Goal: Information Seeking & Learning: Learn about a topic

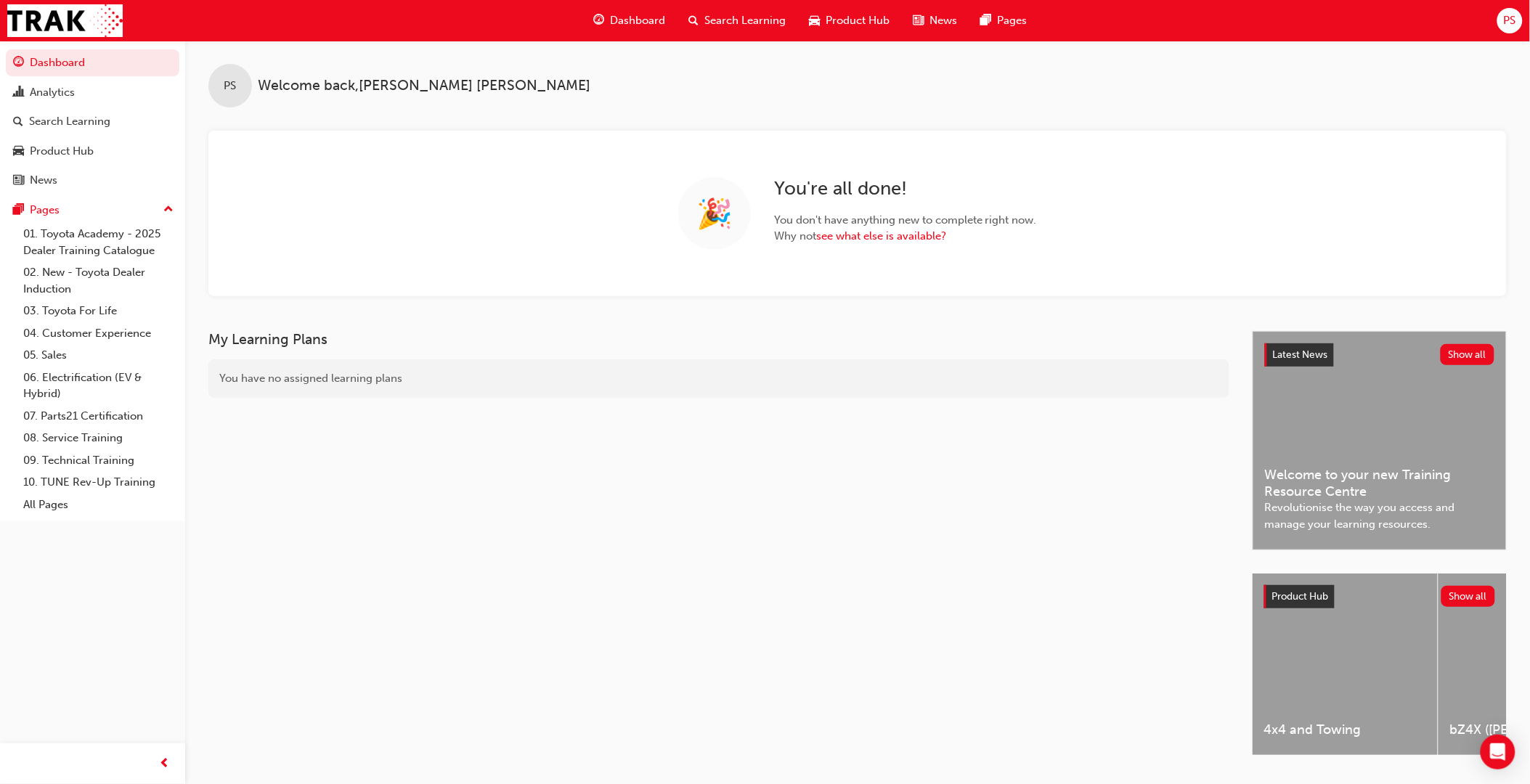
click at [837, 23] on span "Product Hub" at bounding box center [858, 20] width 64 height 16
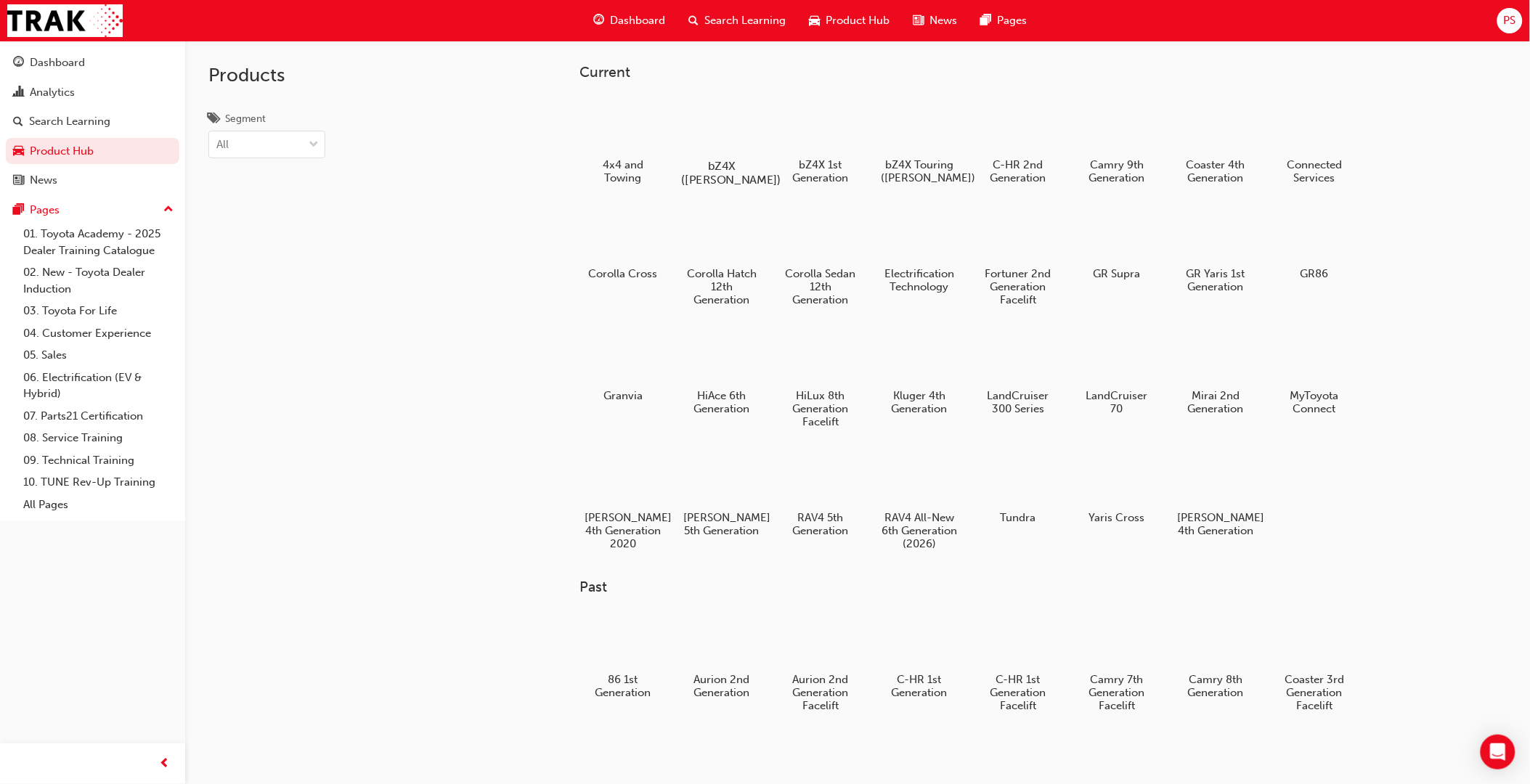
click at [741, 122] on div at bounding box center [722, 124] width 80 height 57
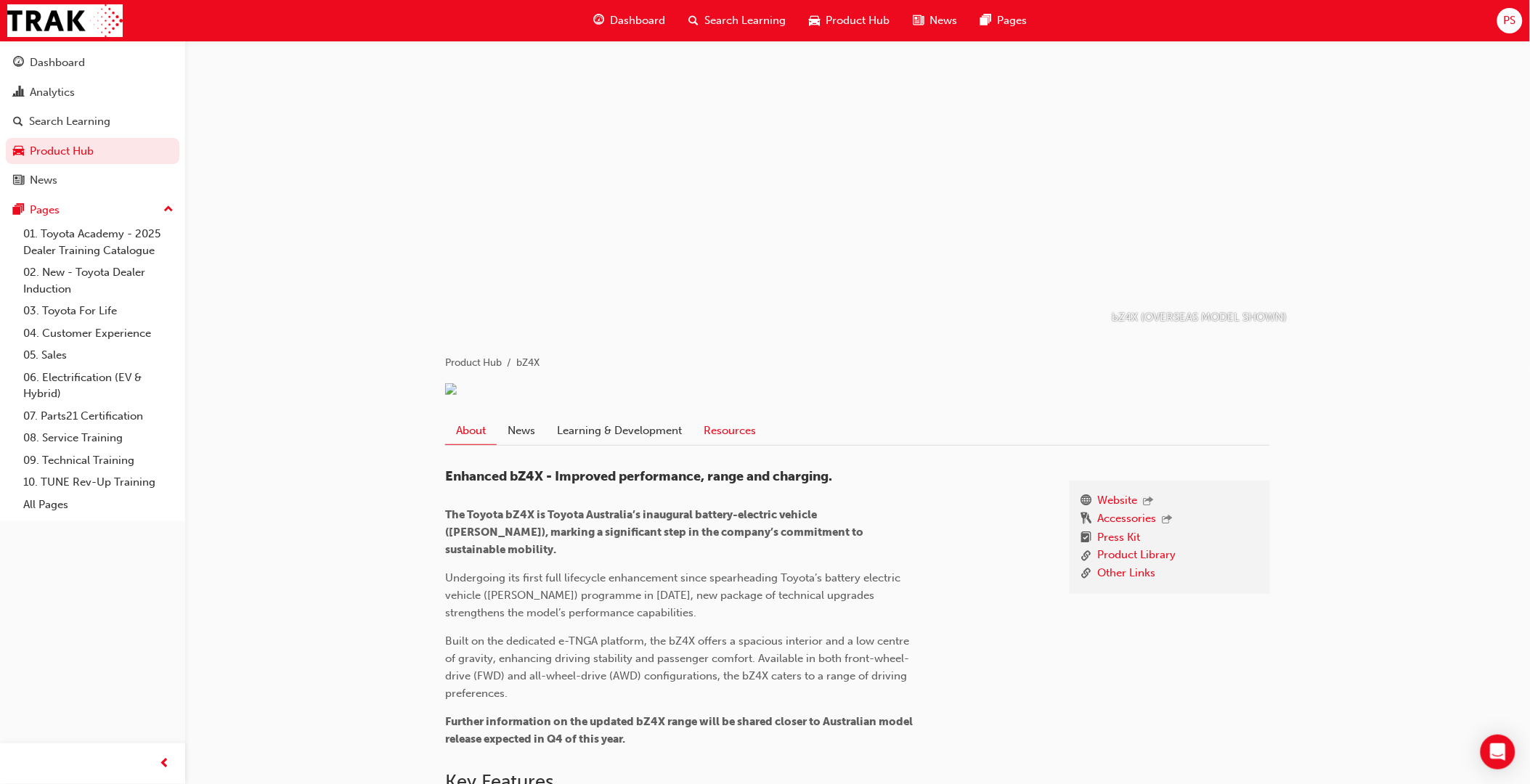
click at [736, 444] on link "Resources" at bounding box center [729, 430] width 74 height 28
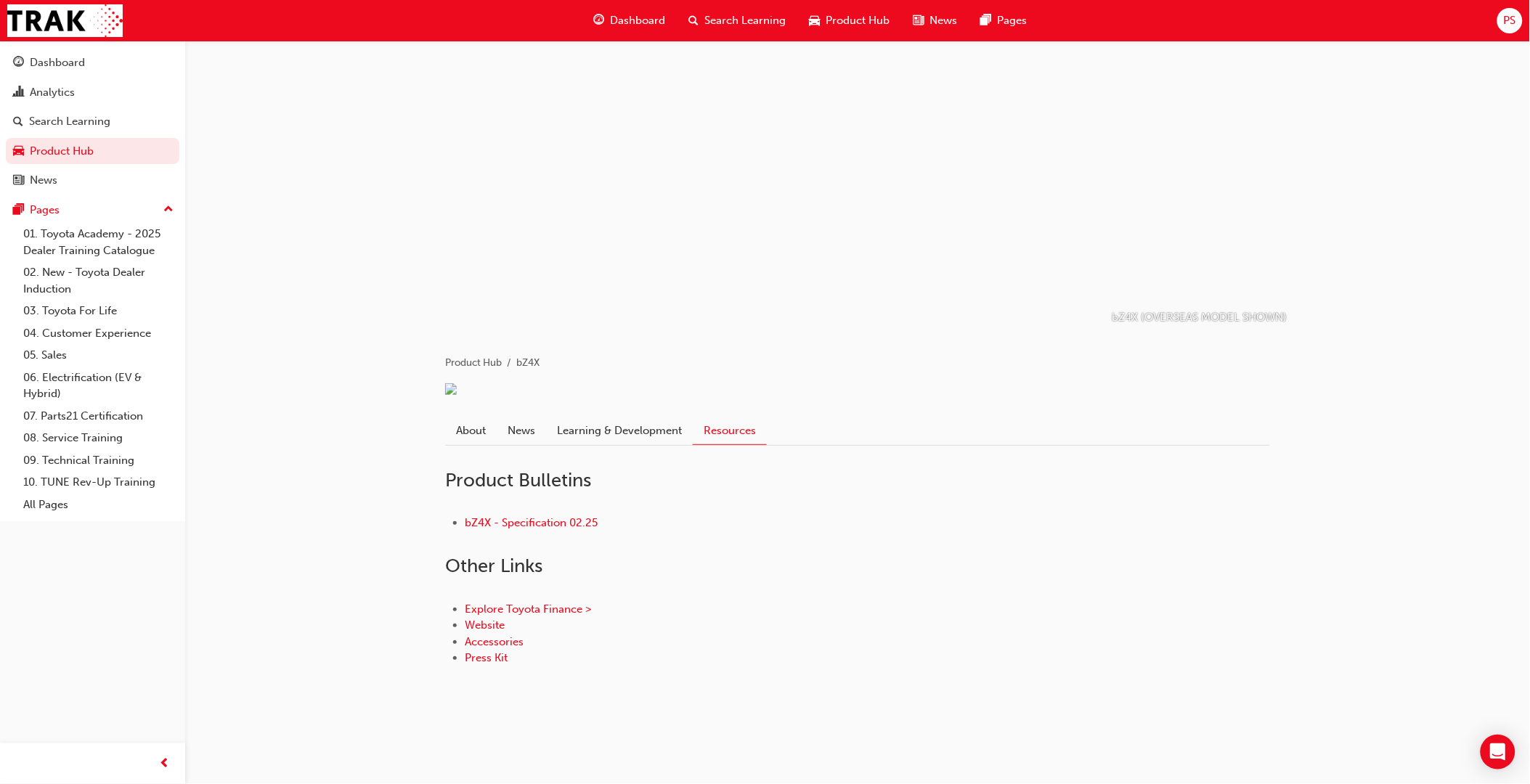
scroll to position [5, 0]
click at [610, 444] on link "Learning & Development" at bounding box center [619, 430] width 147 height 28
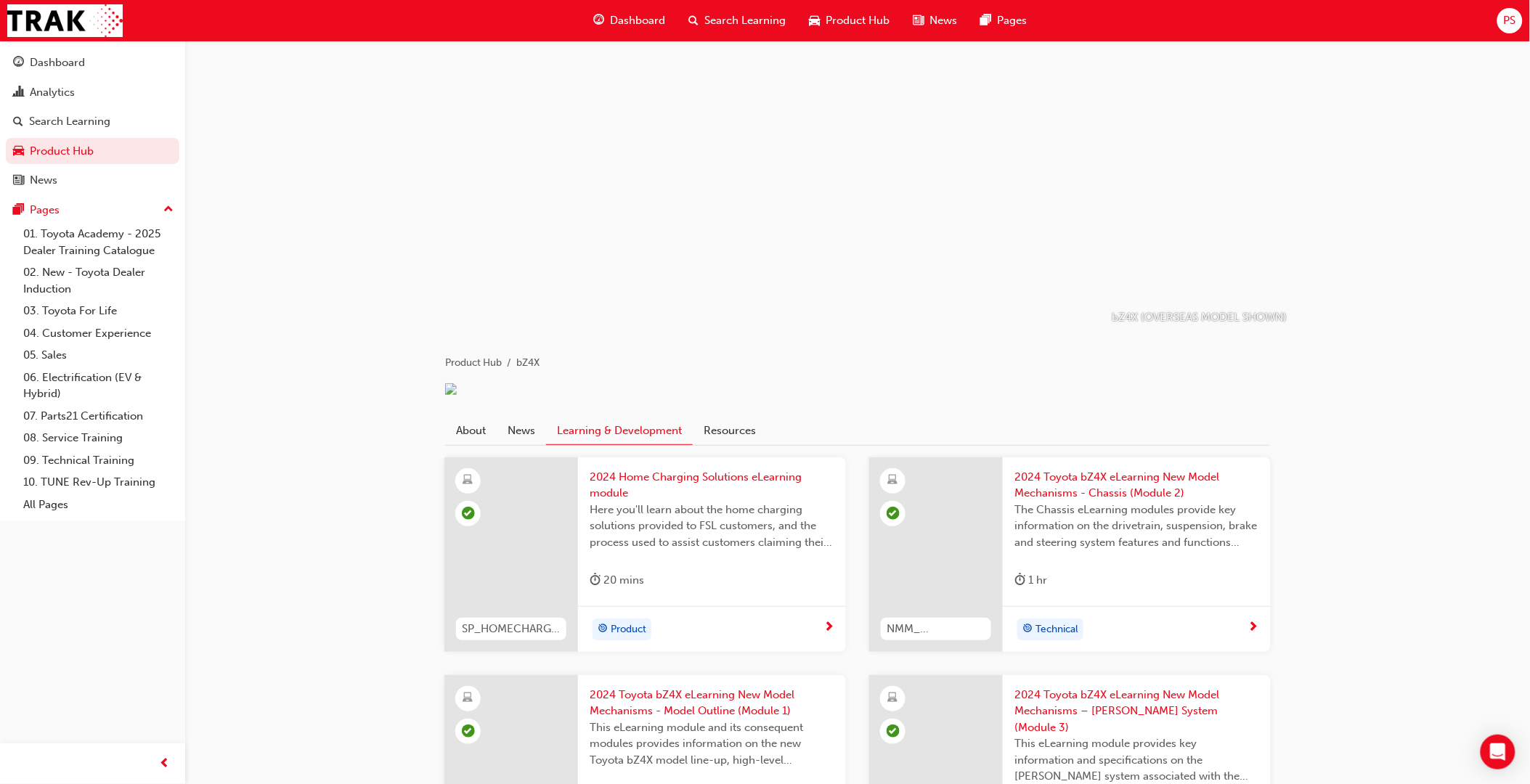
click at [846, 29] on div "Product Hub" at bounding box center [849, 20] width 104 height 29
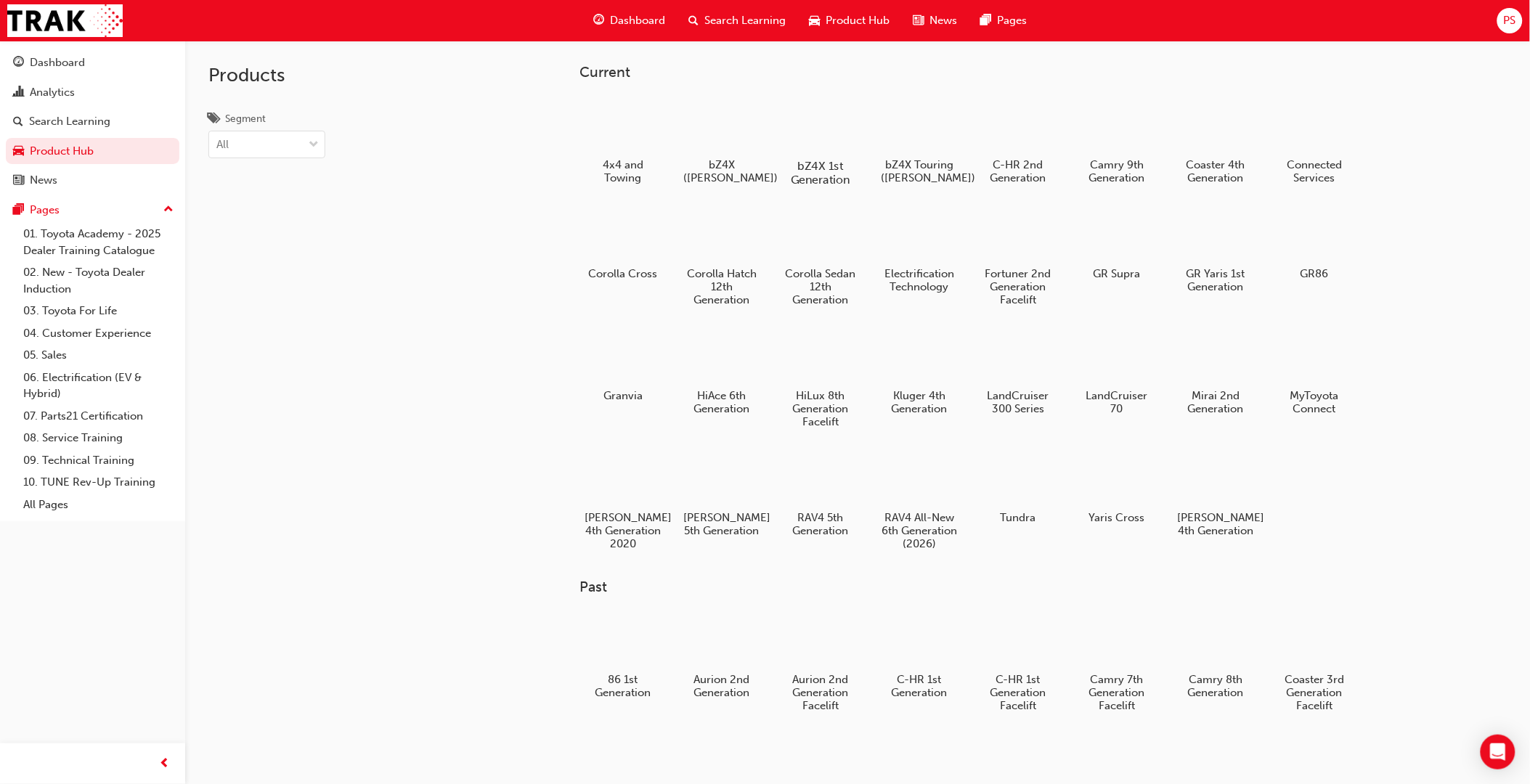
click at [818, 125] on div at bounding box center [821, 124] width 80 height 57
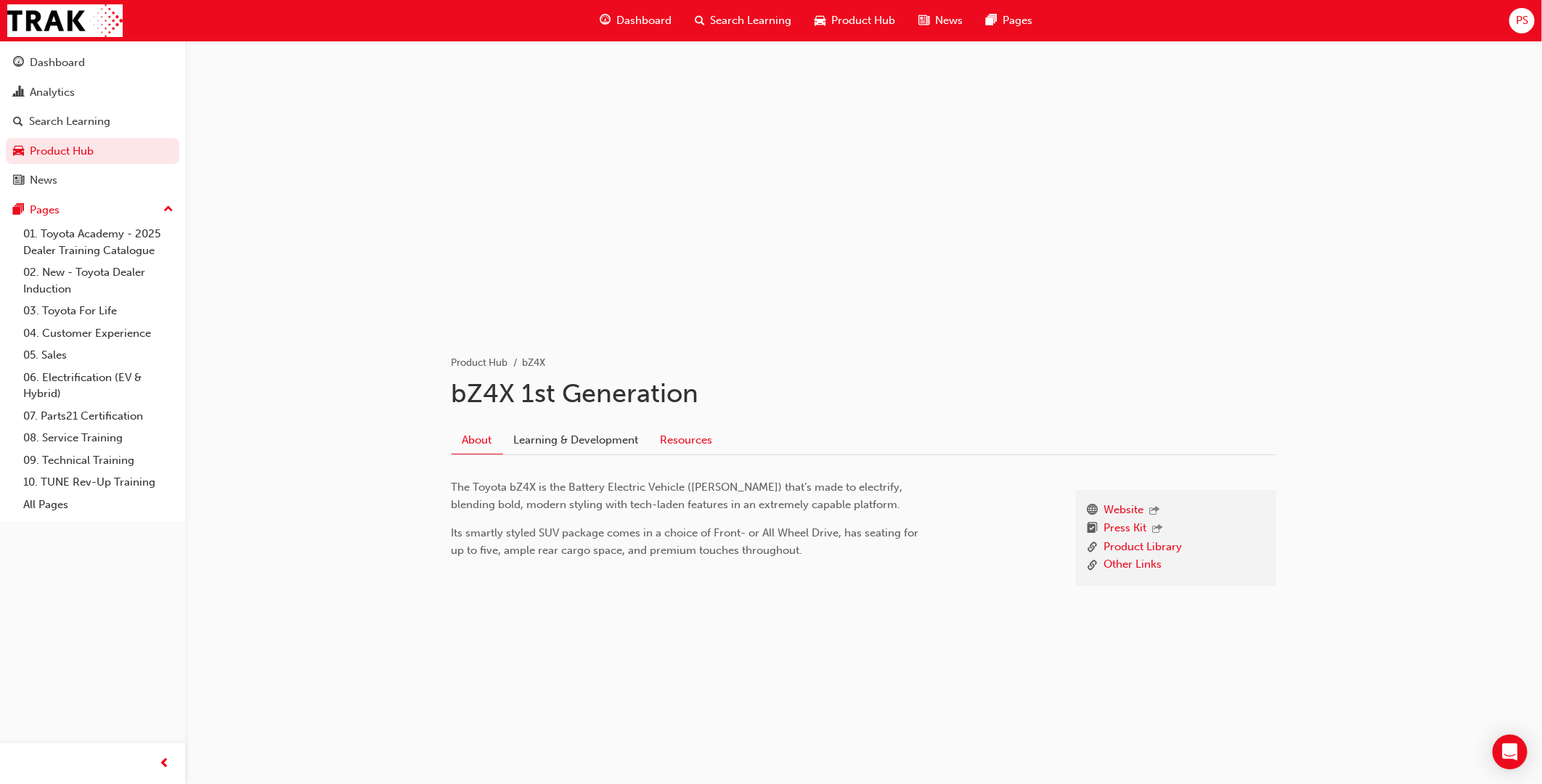
click at [679, 439] on link "Resources" at bounding box center [687, 440] width 74 height 28
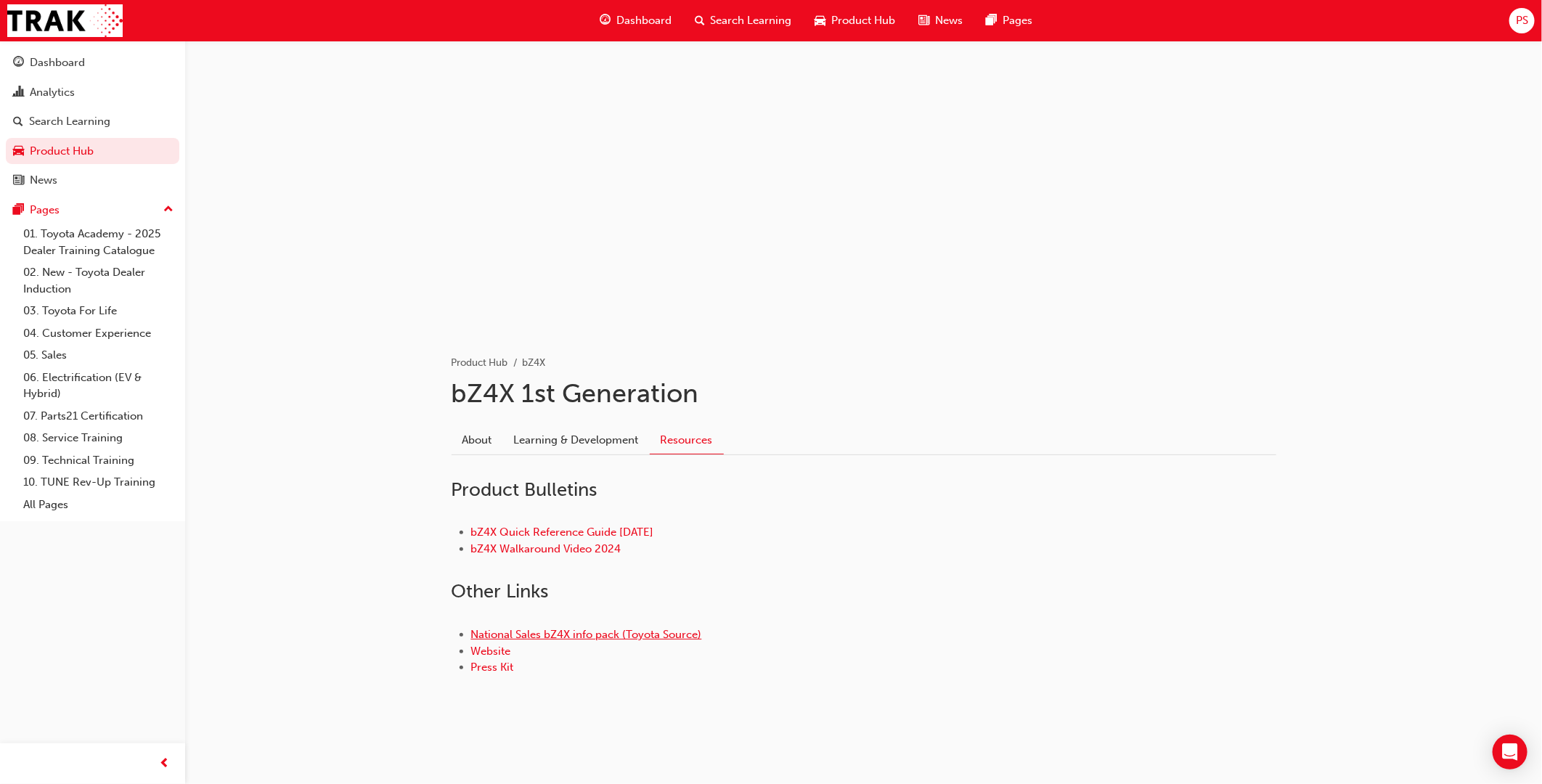
click at [579, 632] on link "National Sales bZ4X info pack (Toyota Source)" at bounding box center [587, 634] width 231 height 13
click at [861, 12] on span "Product Hub" at bounding box center [864, 20] width 64 height 16
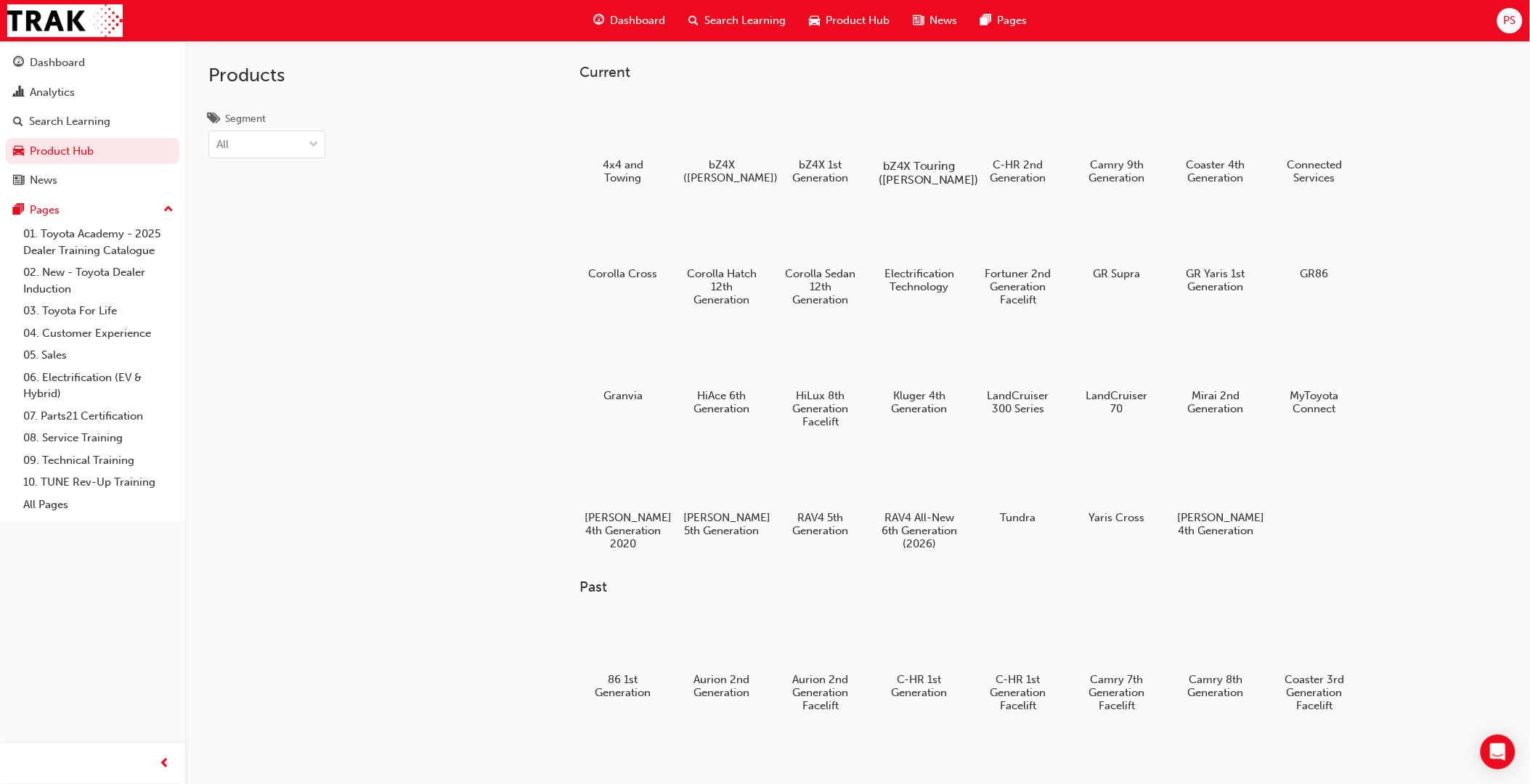
click at [911, 131] on div at bounding box center [919, 124] width 80 height 57
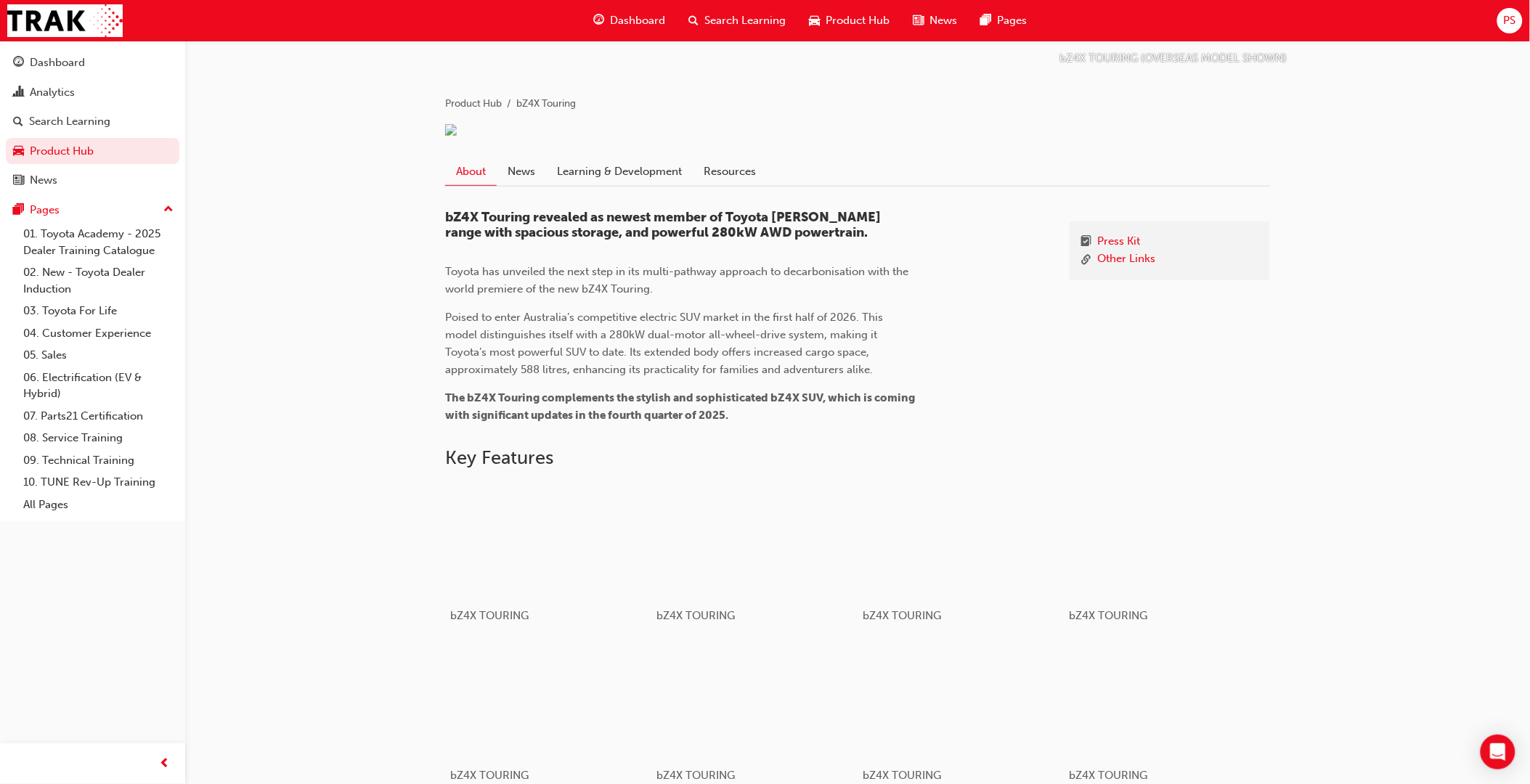
scroll to position [322, 0]
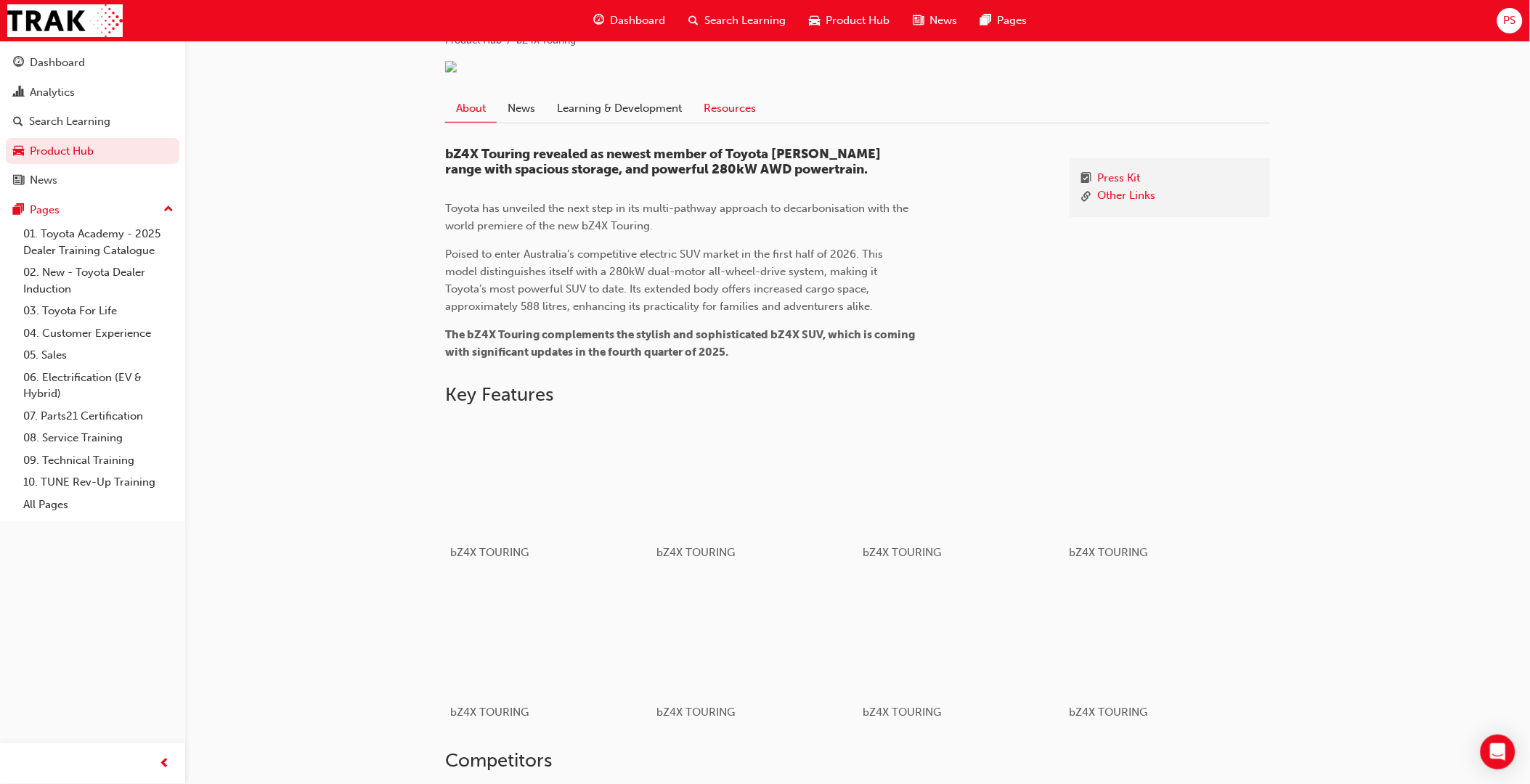
click at [752, 116] on link "Resources" at bounding box center [729, 108] width 74 height 28
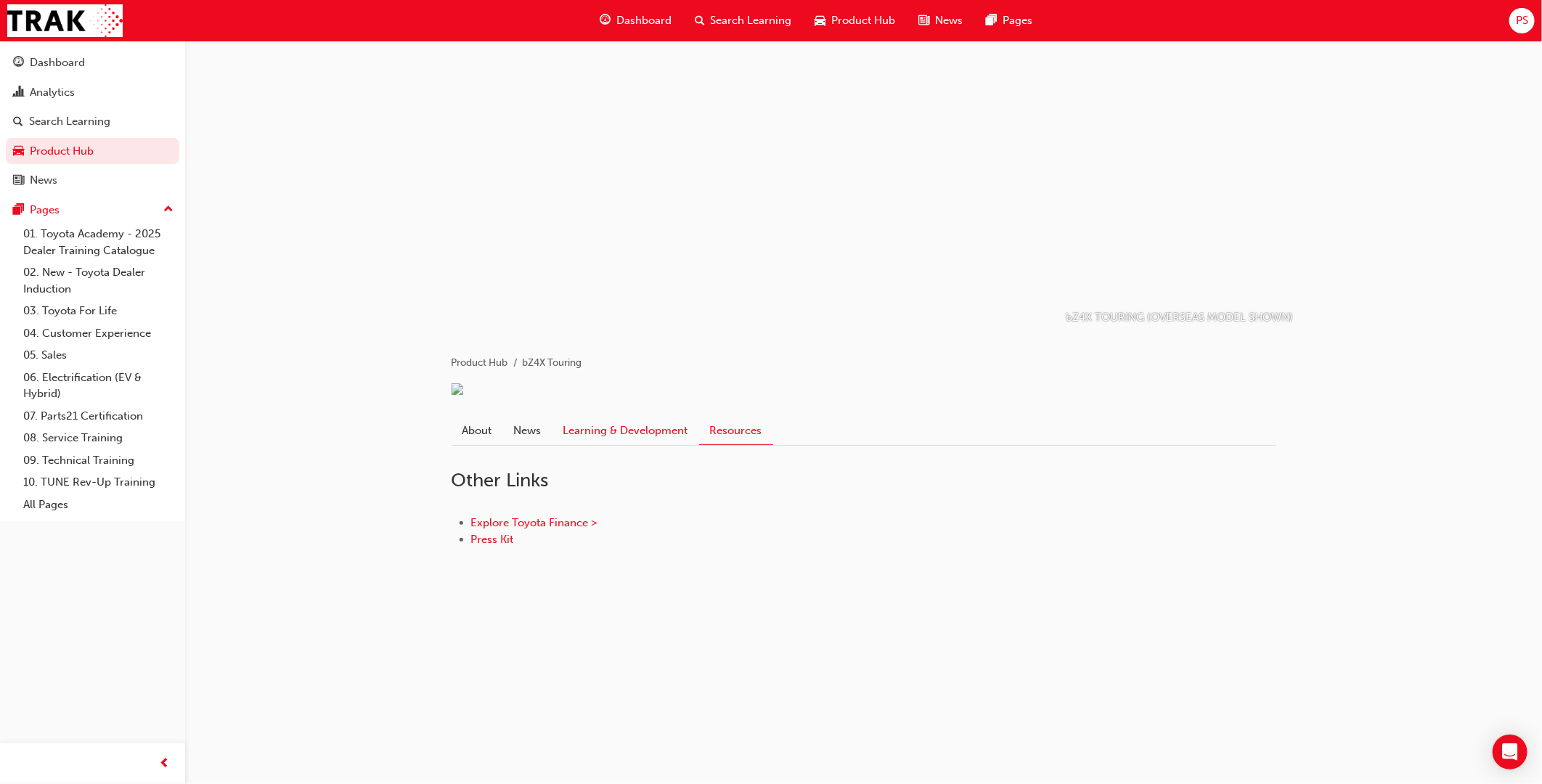
click at [608, 444] on link "Learning & Development" at bounding box center [625, 430] width 147 height 28
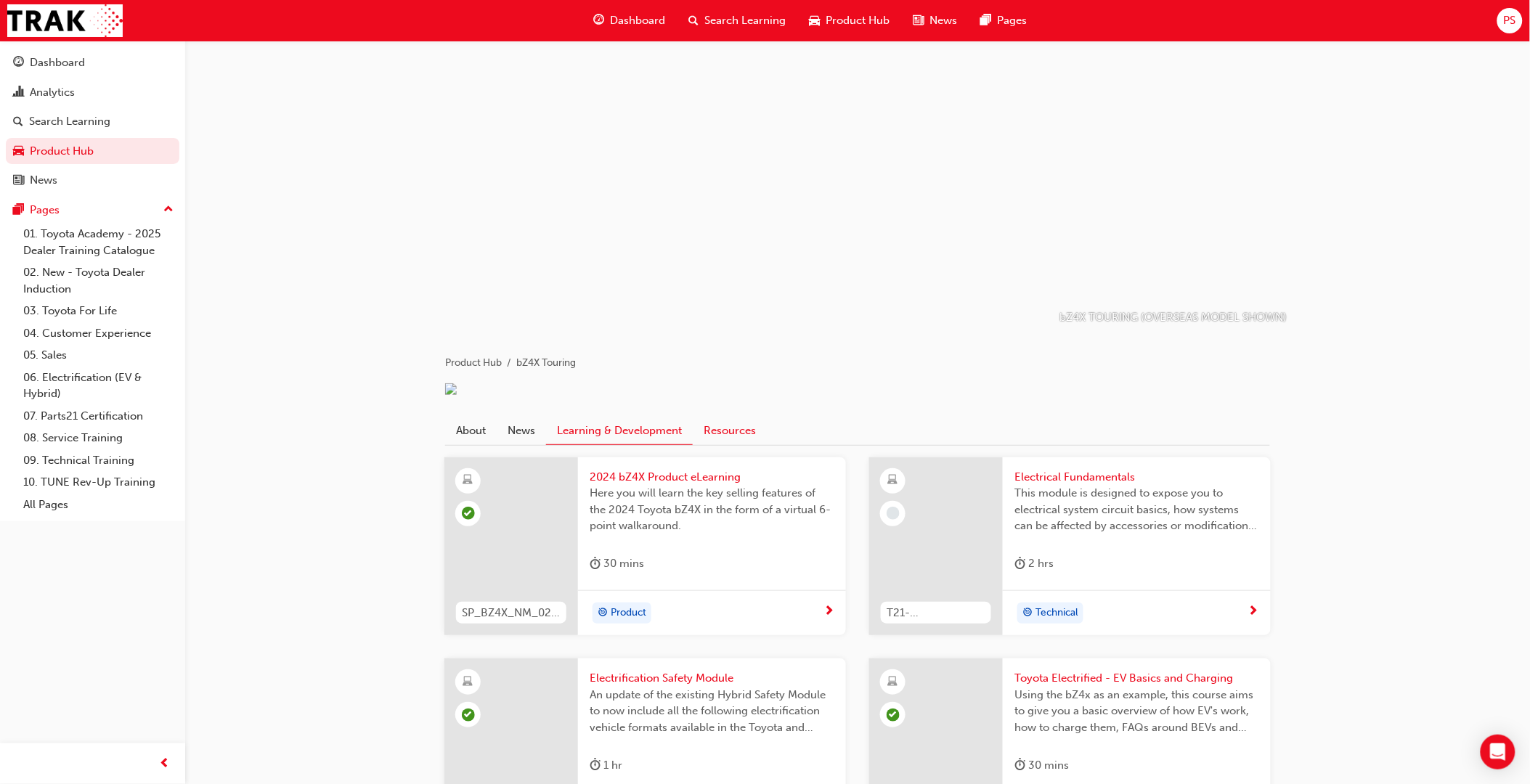
click at [730, 441] on link "Resources" at bounding box center [729, 430] width 74 height 28
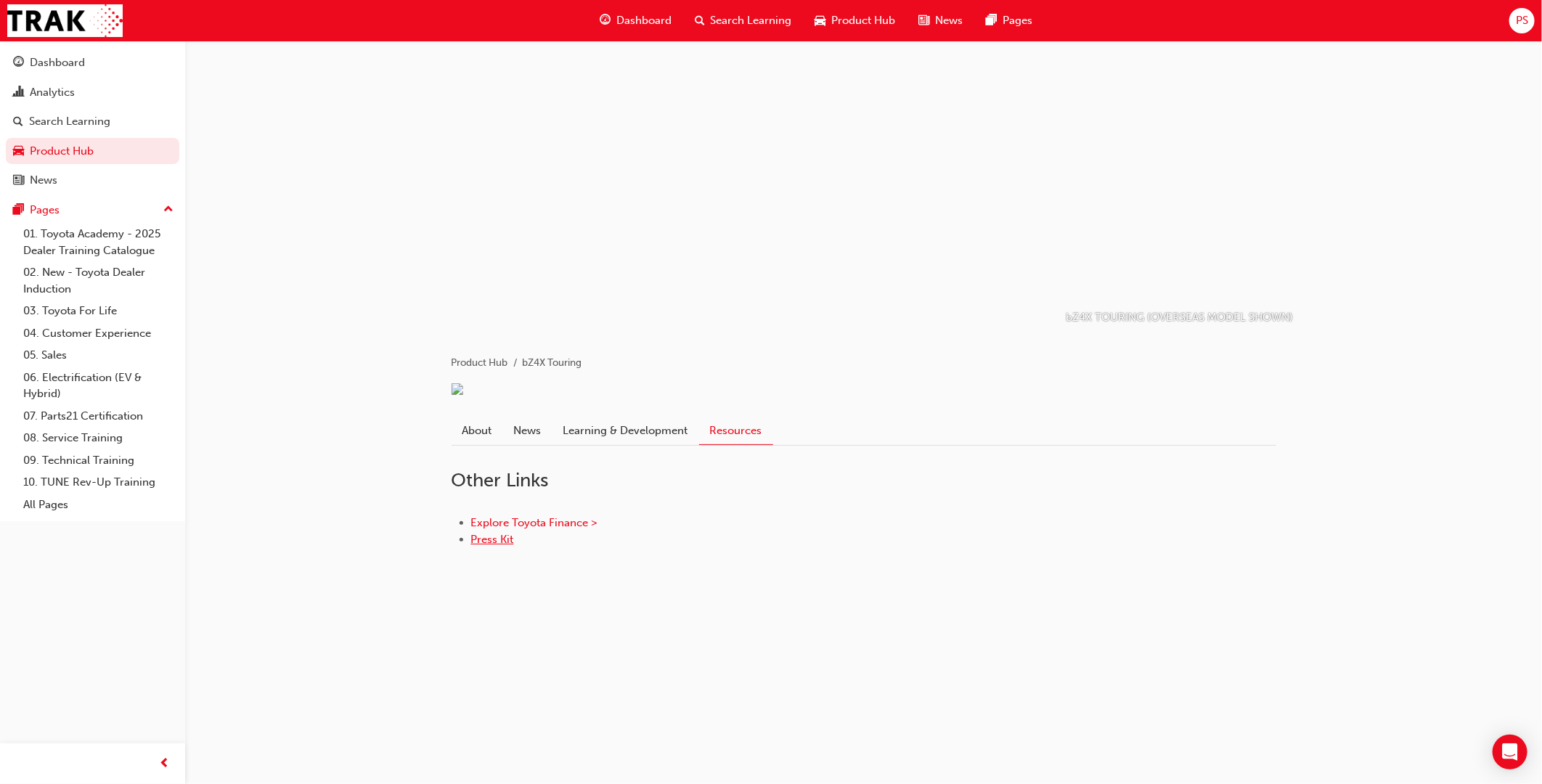
click at [498, 546] on link "Press Kit" at bounding box center [493, 539] width 43 height 13
click at [467, 444] on link "About" at bounding box center [477, 430] width 52 height 28
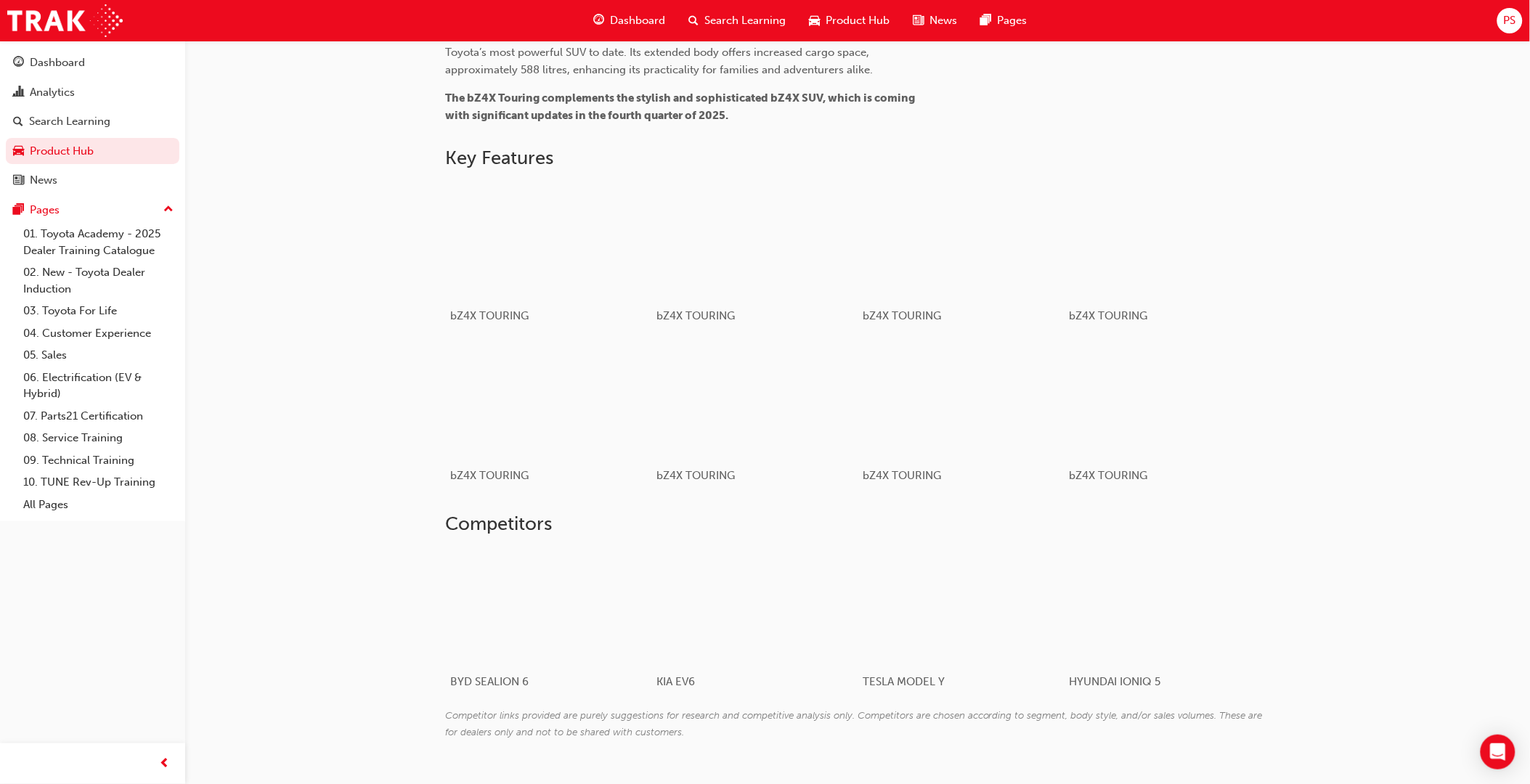
scroll to position [534, 0]
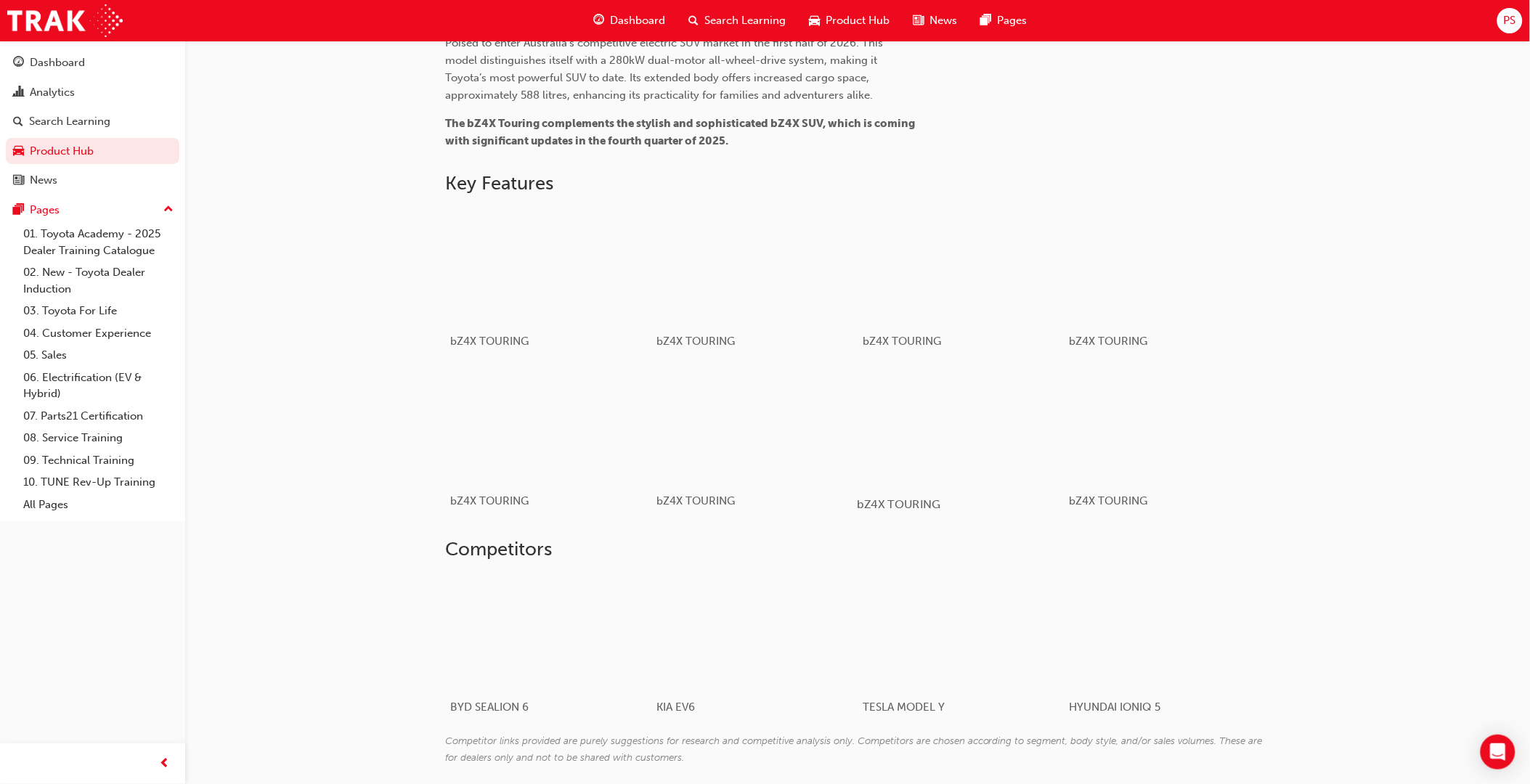
click at [991, 417] on div "button" at bounding box center [960, 426] width 207 height 116
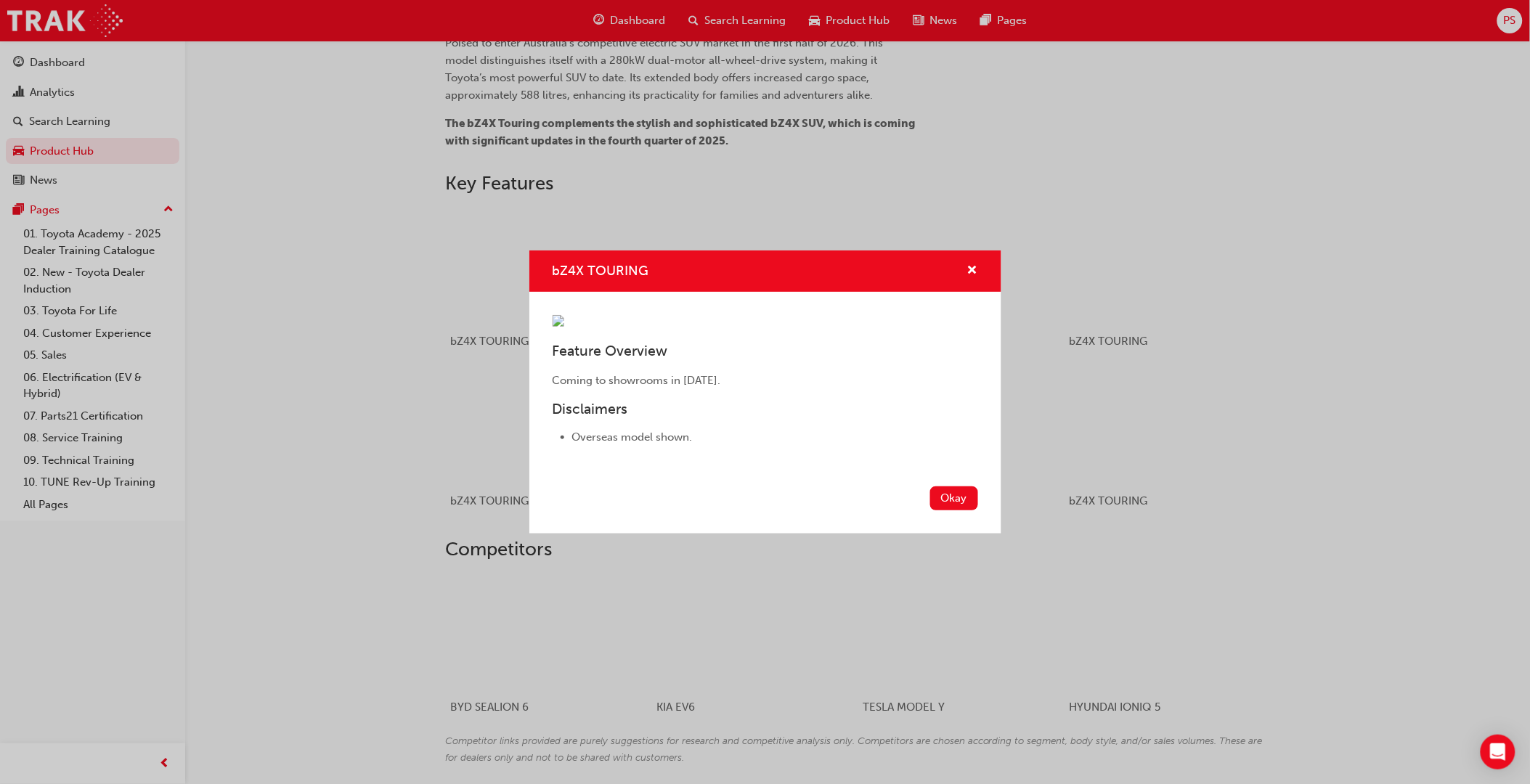
click at [564, 315] on img "bZ4X TOURING" at bounding box center [558, 321] width 11 height 11
click at [977, 262] on button "bZ4X TOURING" at bounding box center [973, 271] width 11 height 18
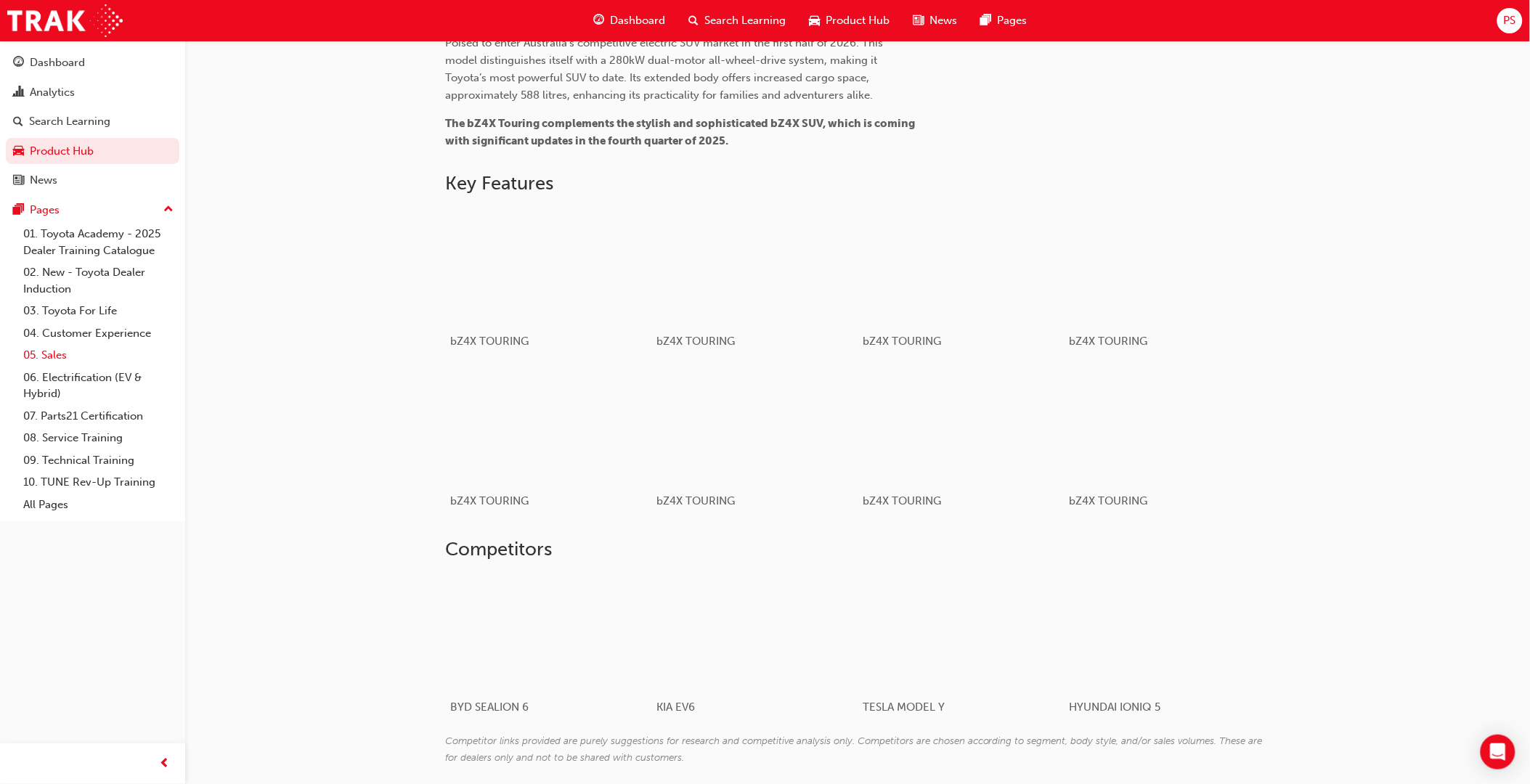
click at [58, 358] on link "05. Sales" at bounding box center [98, 356] width 162 height 23
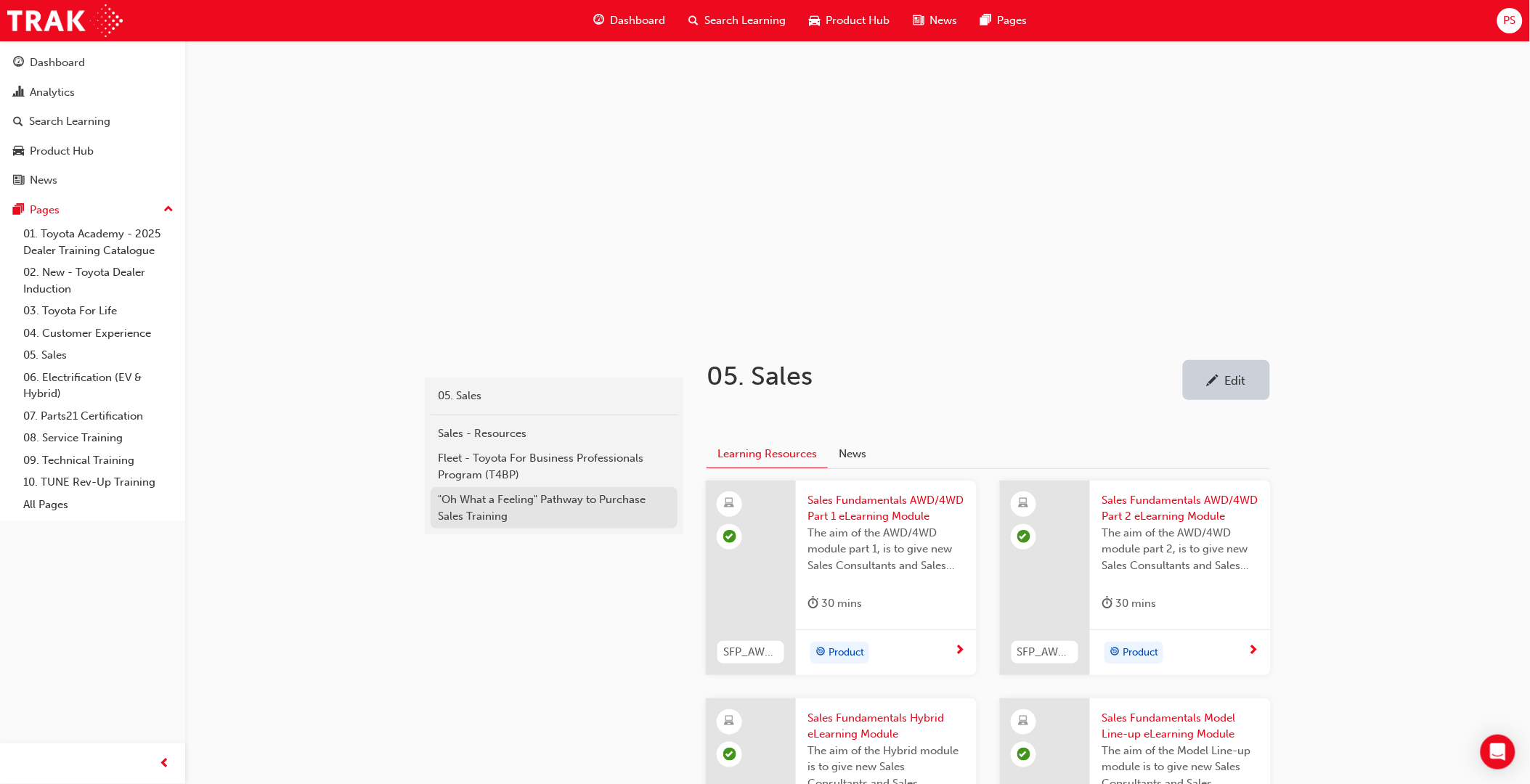
click at [521, 507] on div ""Oh What a Feeling" Pathway to Purchase Sales Training" at bounding box center [554, 508] width 232 height 33
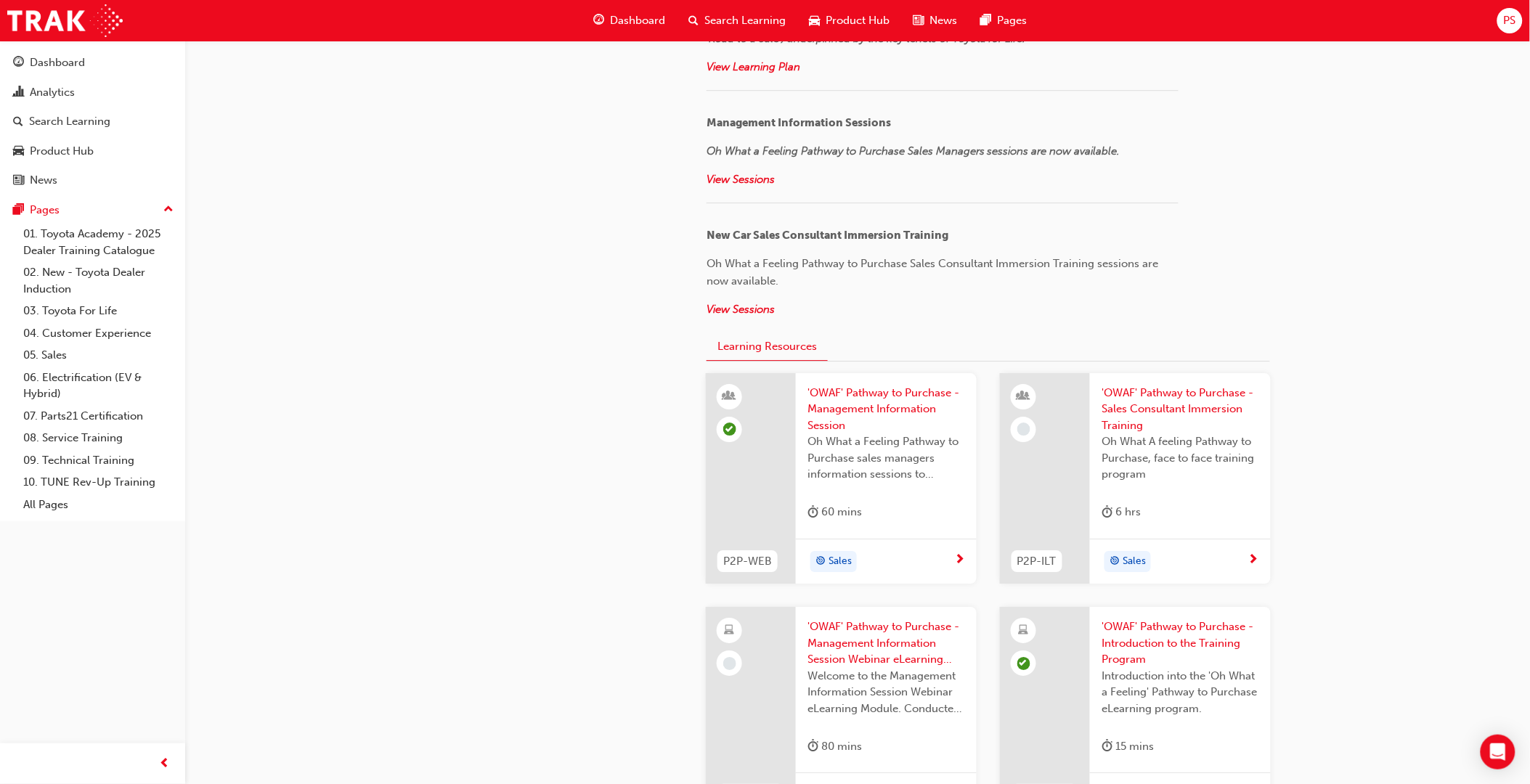
scroll to position [1613, 0]
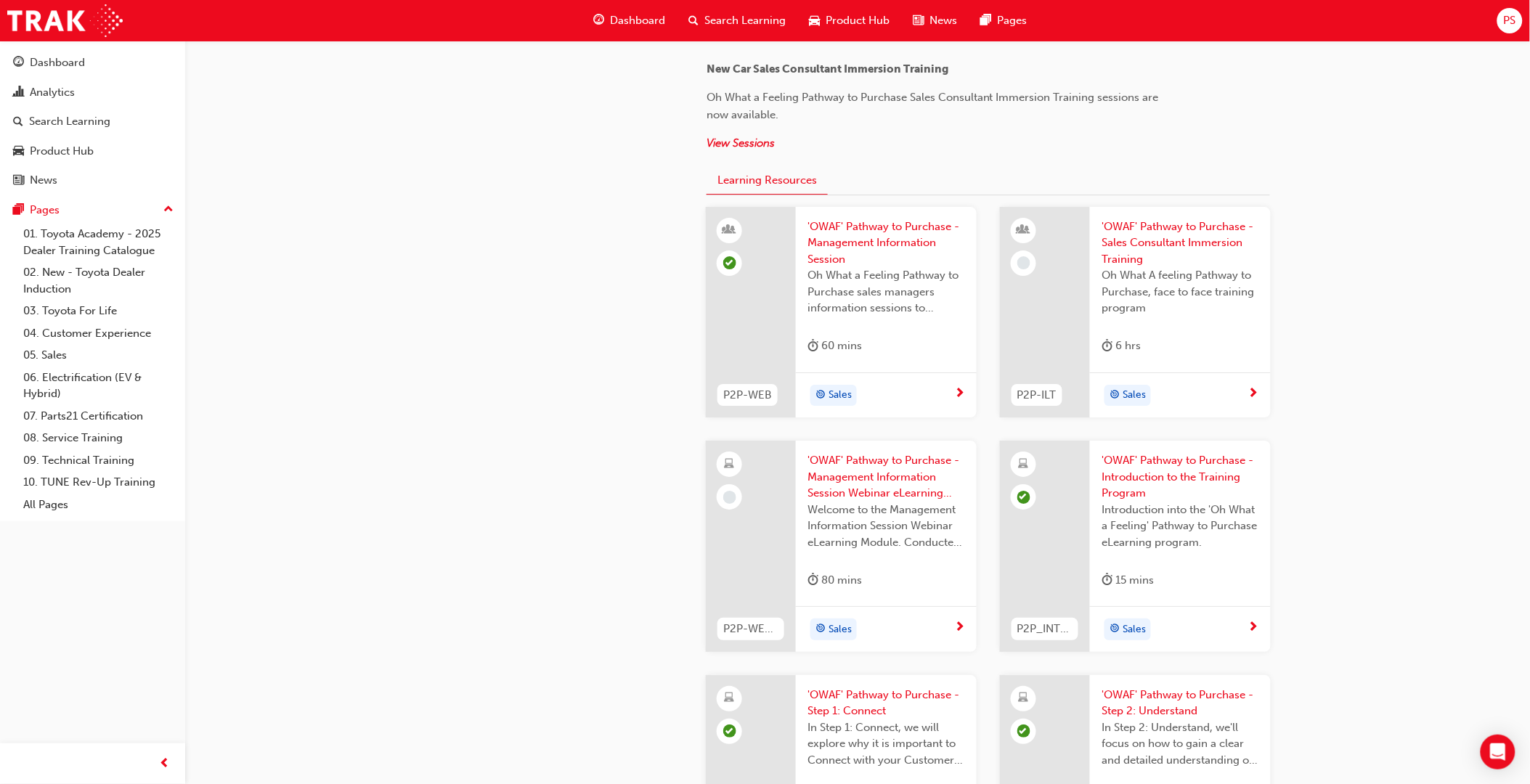
click at [1178, 330] on div "'OWAF' Pathway to Purchase - Sales Consultant Immersion Training Oh What A feel…" at bounding box center [1180, 290] width 181 height 165
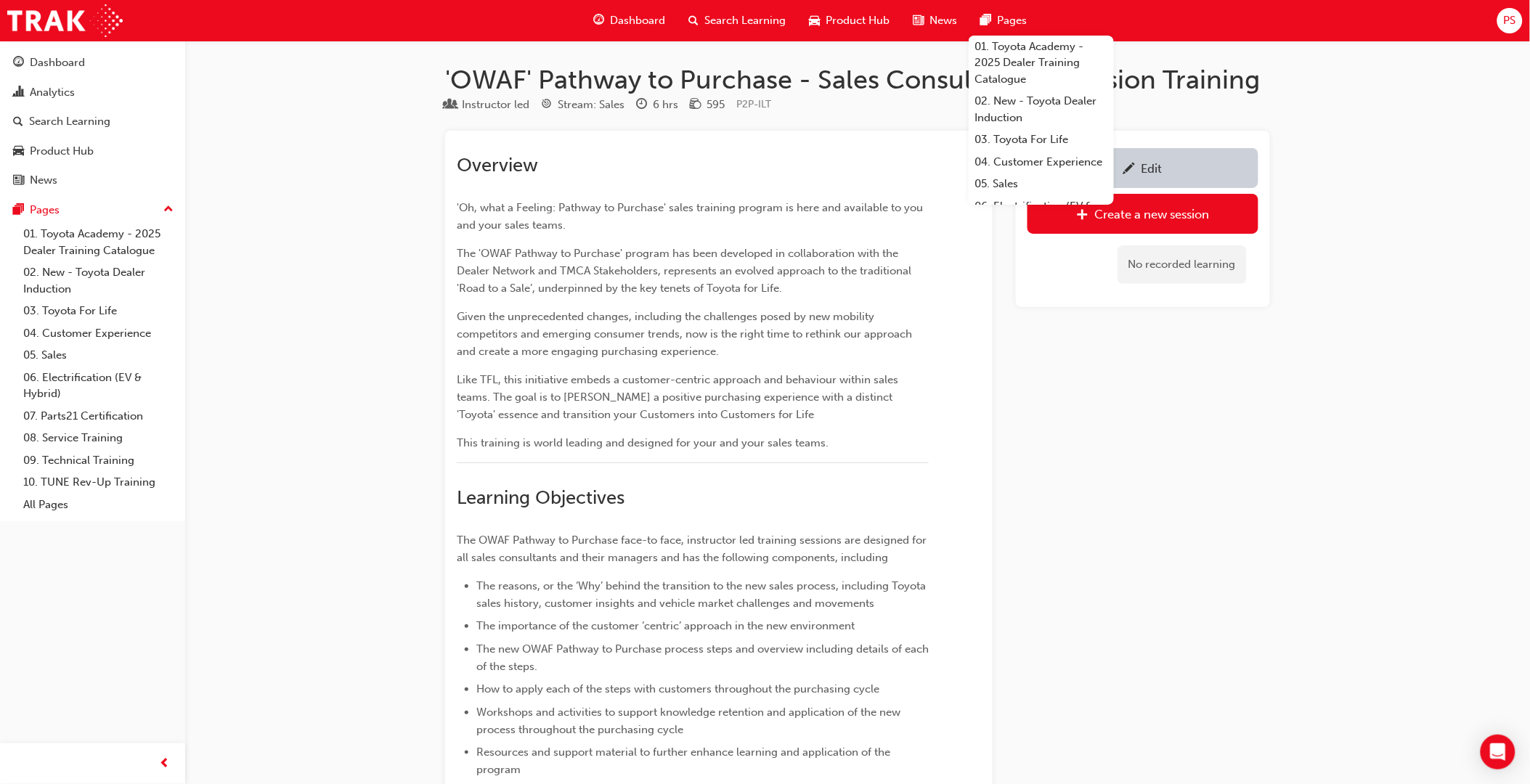
click at [829, 22] on span "Product Hub" at bounding box center [858, 20] width 64 height 16
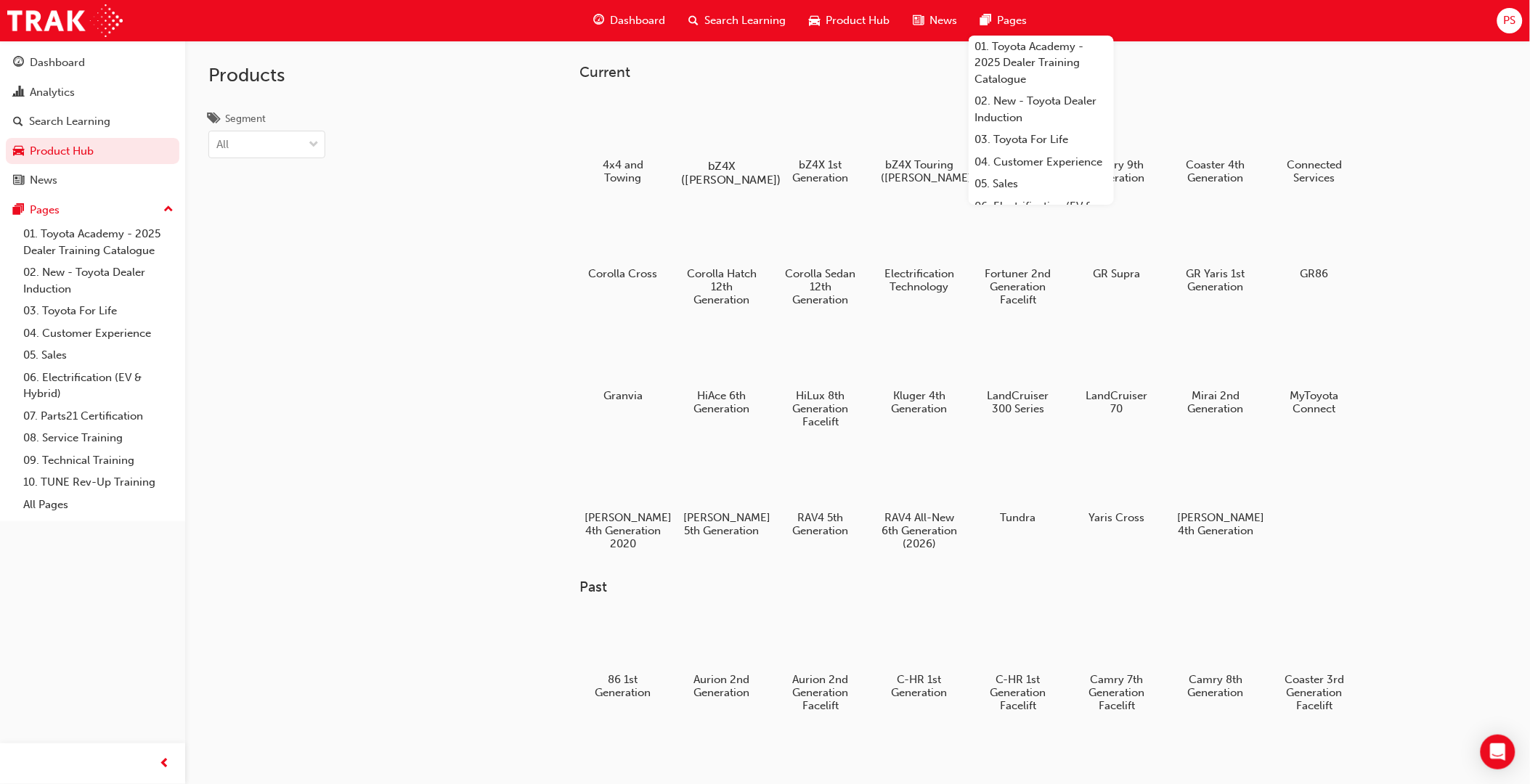
click at [724, 133] on div at bounding box center [722, 124] width 80 height 57
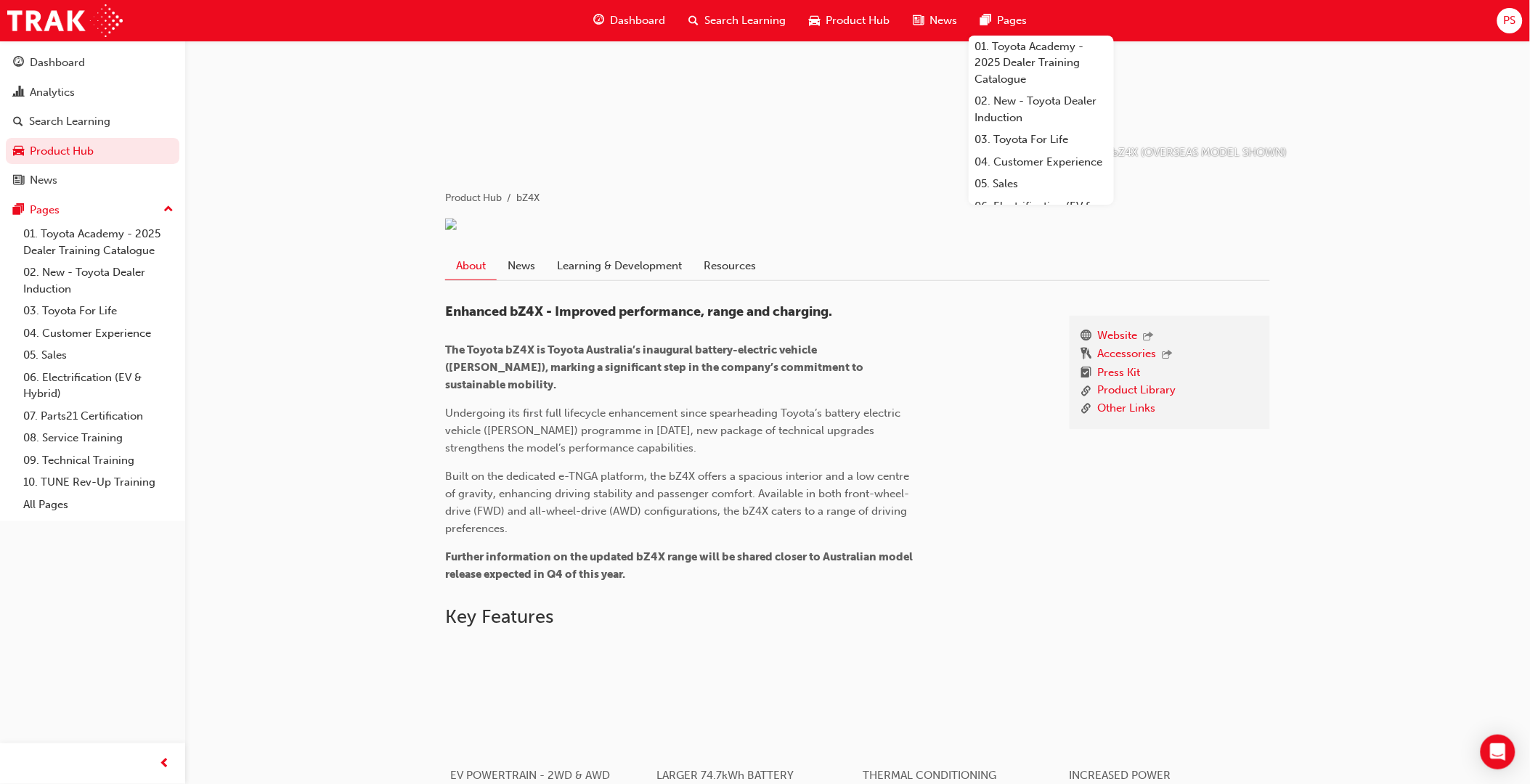
scroll to position [161, 0]
click at [525, 283] on link "News" at bounding box center [521, 269] width 49 height 28
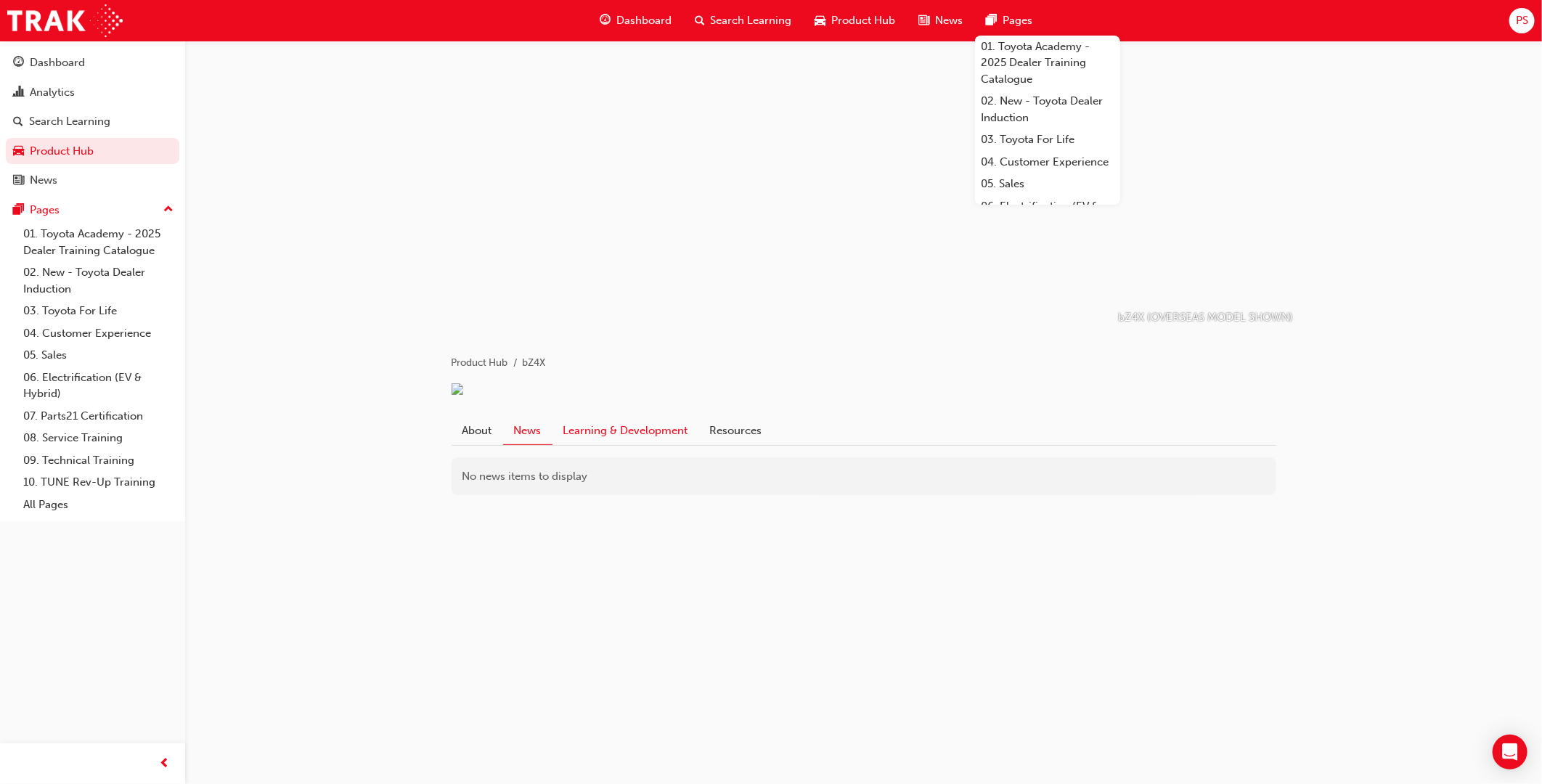
click at [649, 444] on link "Learning & Development" at bounding box center [625, 430] width 147 height 28
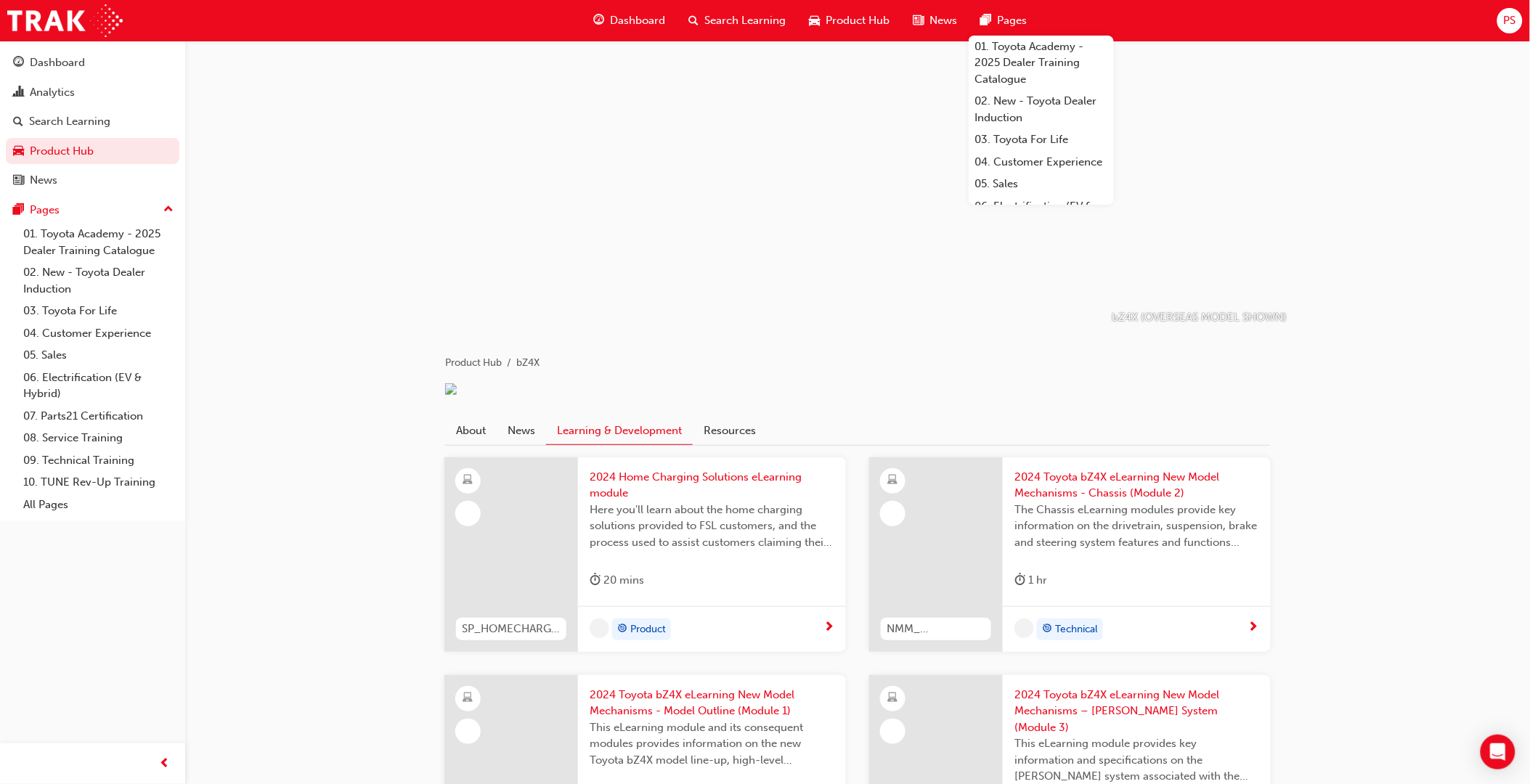
scroll to position [80, 0]
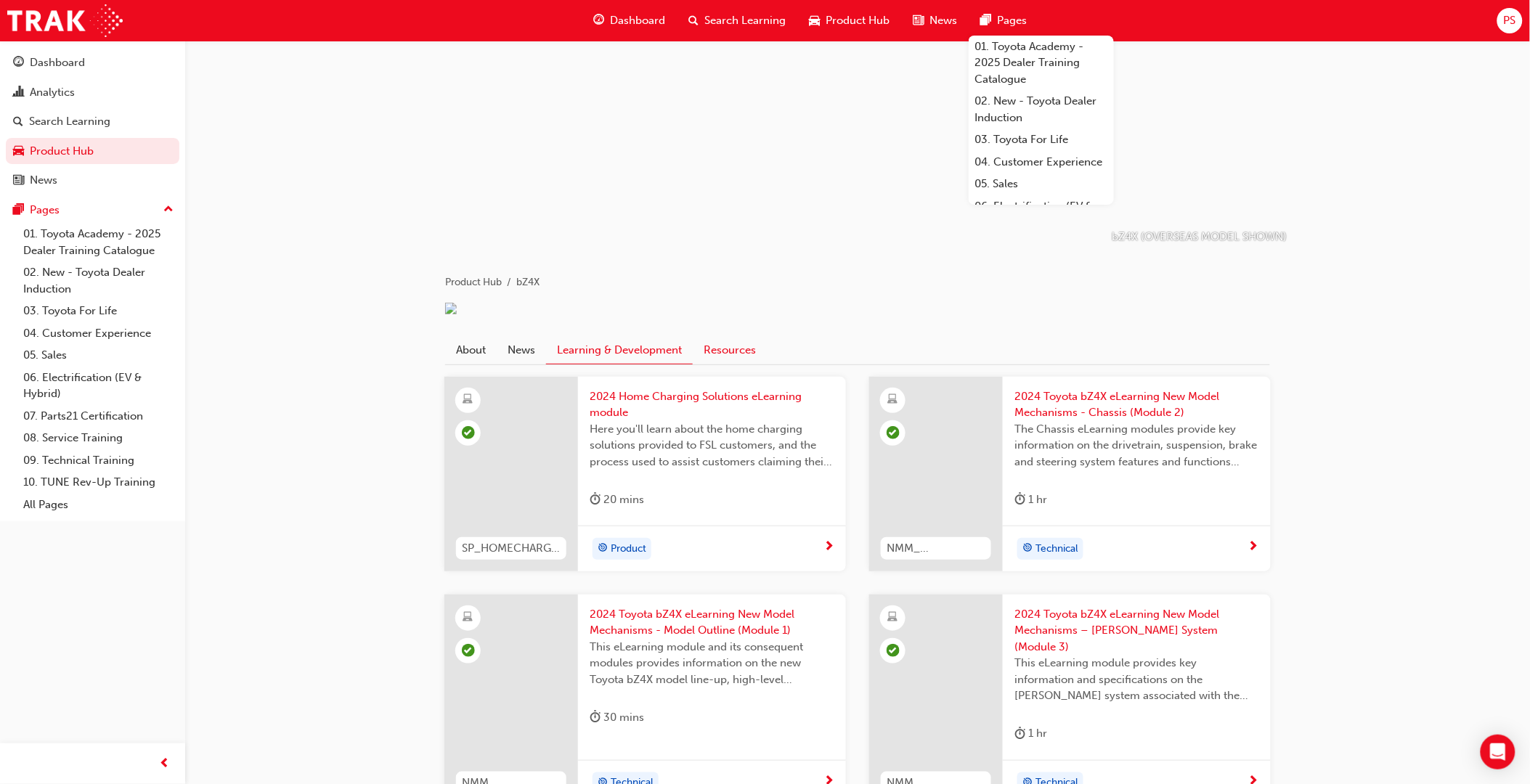
click at [743, 362] on link "Resources" at bounding box center [729, 350] width 74 height 28
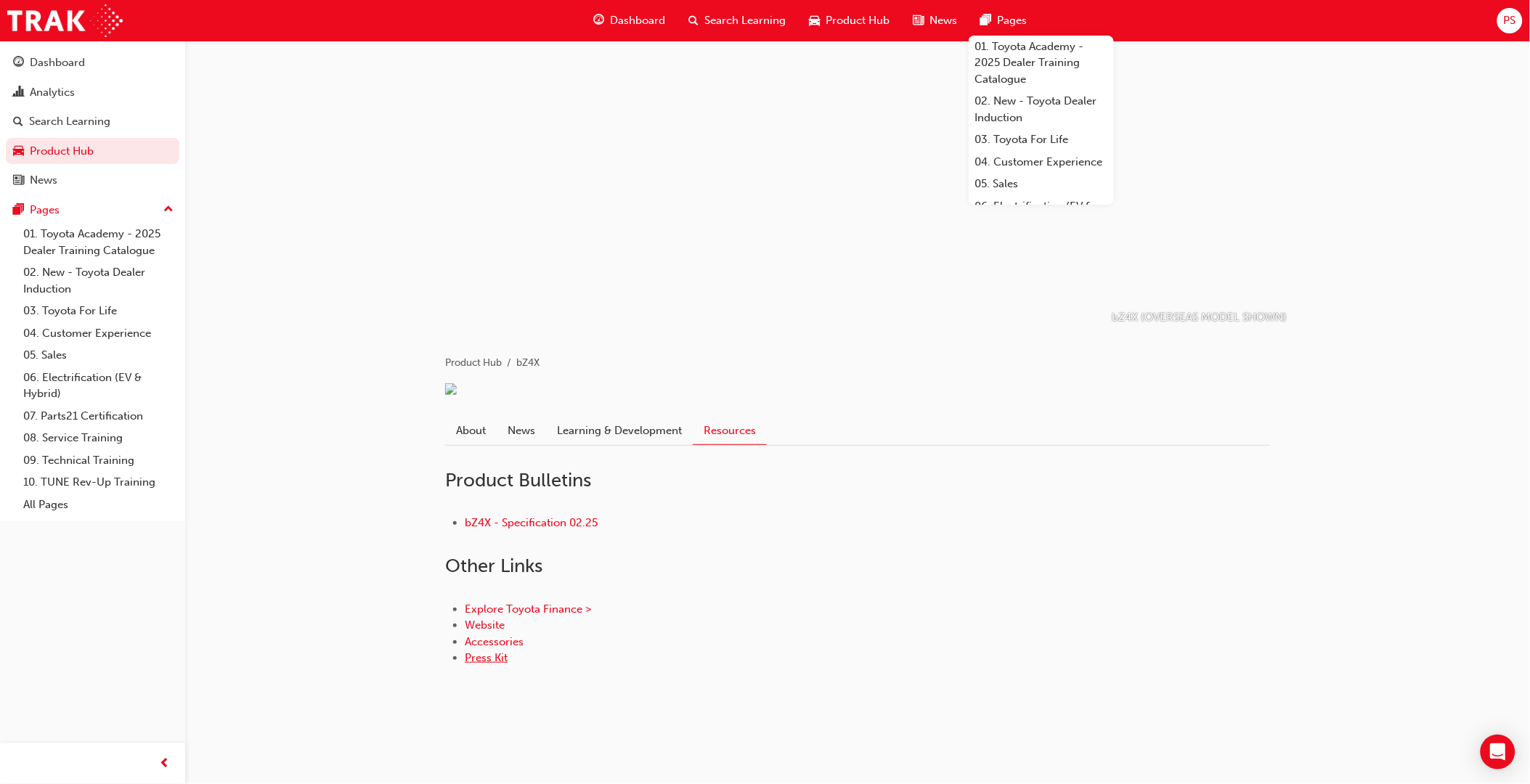
click at [494, 665] on link "Press Kit" at bounding box center [486, 658] width 43 height 13
click at [543, 529] on link "bZ4X - Specification 02.25" at bounding box center [531, 523] width 133 height 13
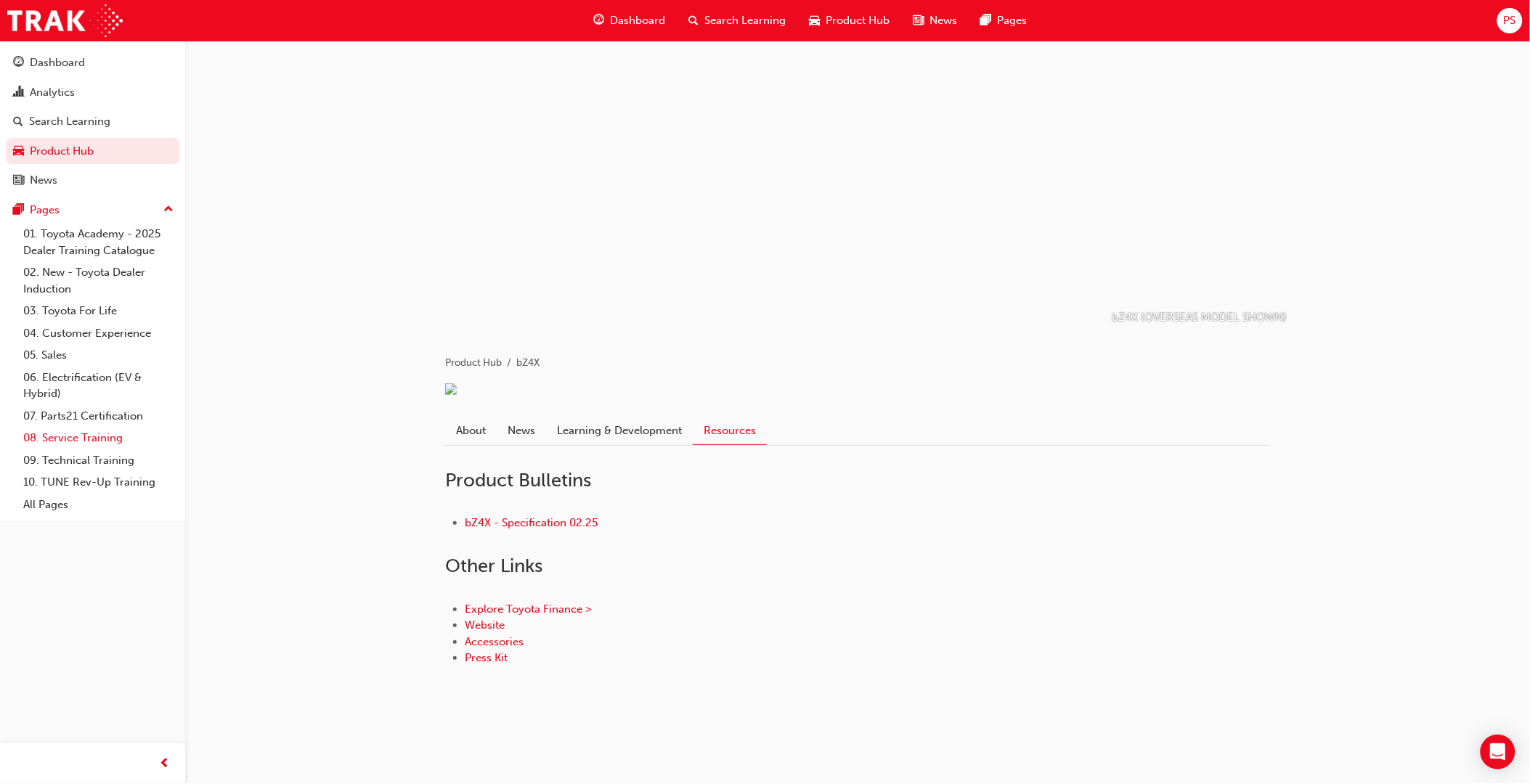
click at [83, 443] on link "08. Service Training" at bounding box center [98, 439] width 162 height 23
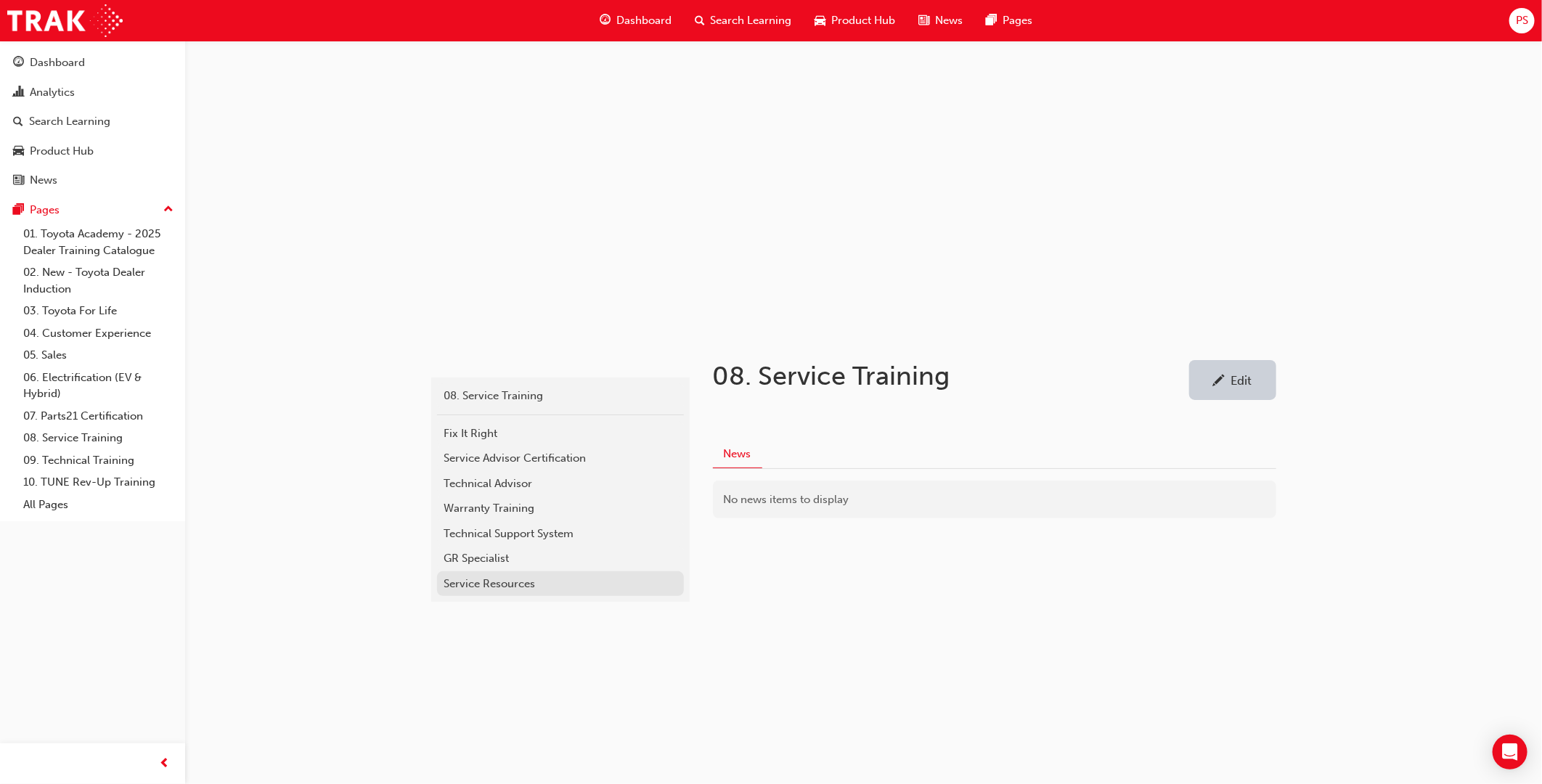
click at [467, 587] on div "Service Resources" at bounding box center [561, 584] width 232 height 16
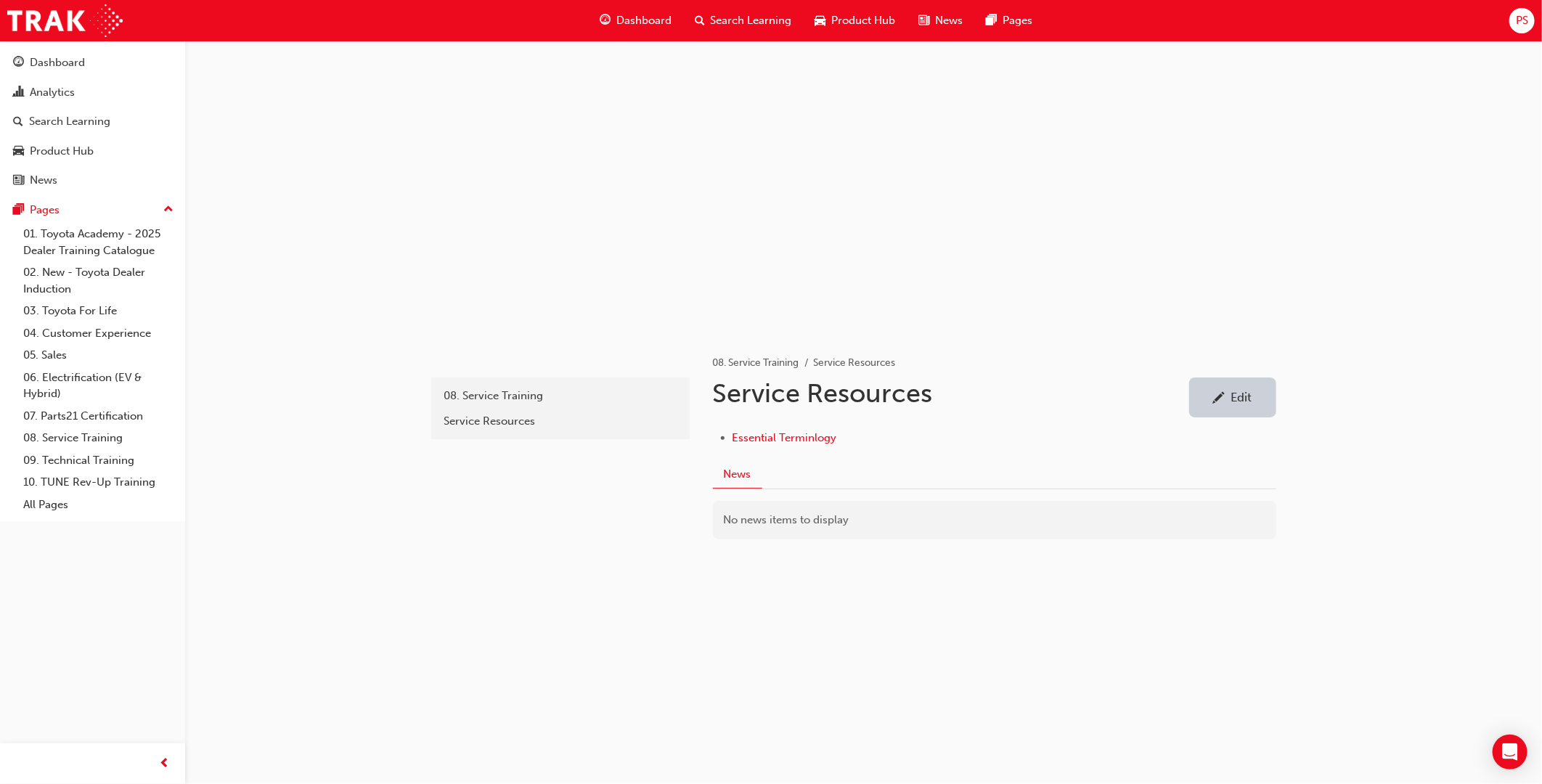
click at [832, 20] on span "Product Hub" at bounding box center [864, 20] width 64 height 16
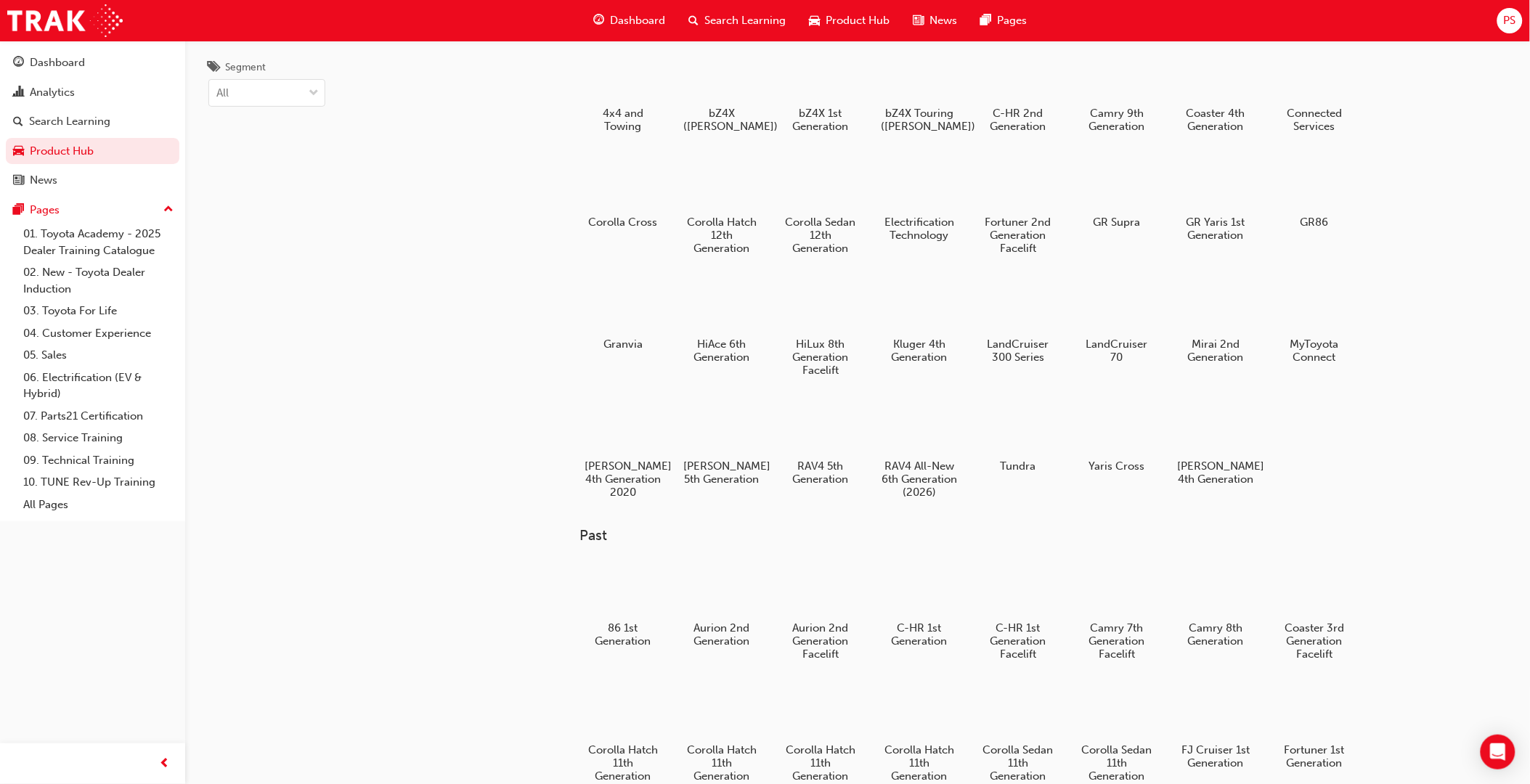
scroll to position [80, 0]
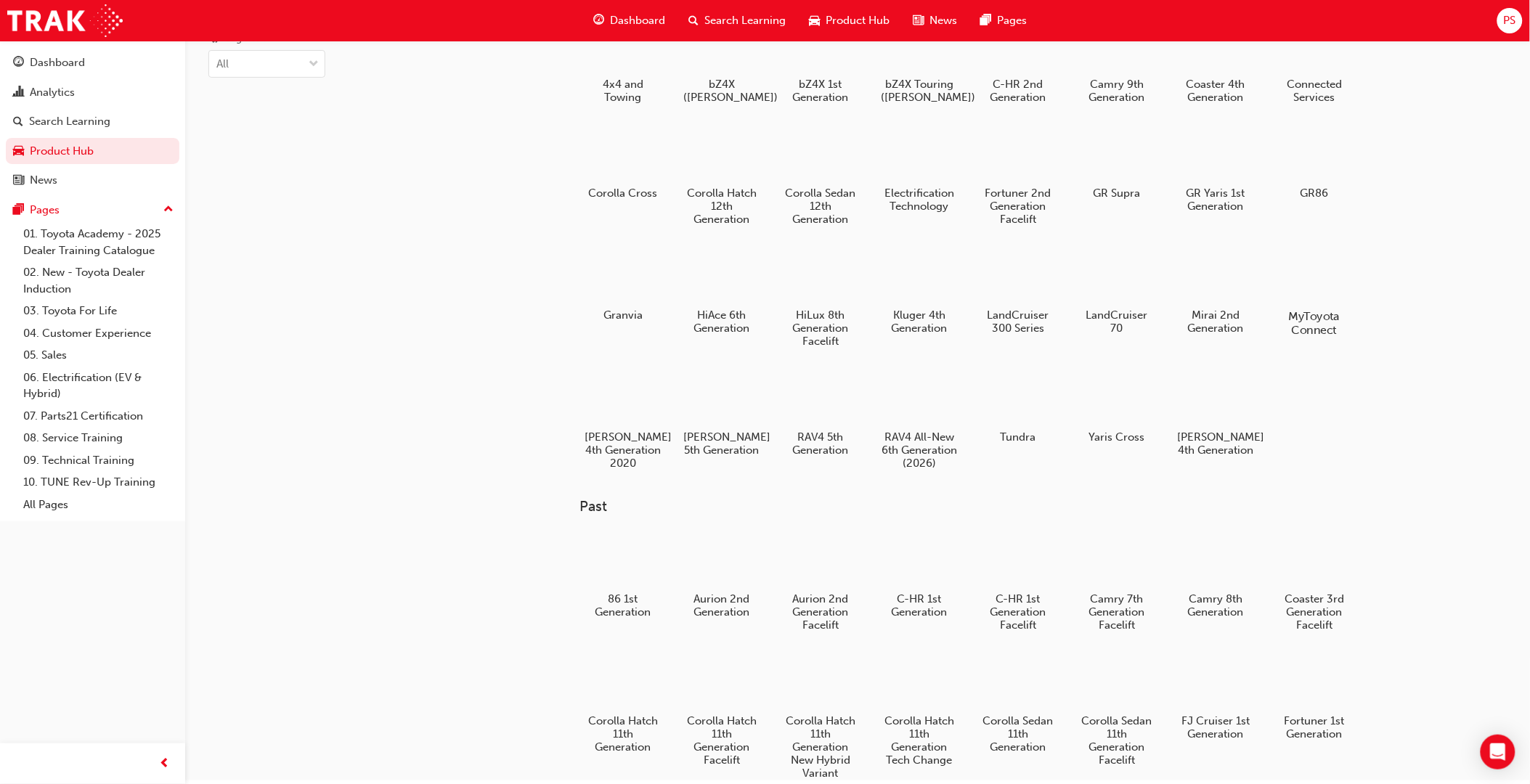
click at [1312, 280] on div at bounding box center [1315, 274] width 80 height 58
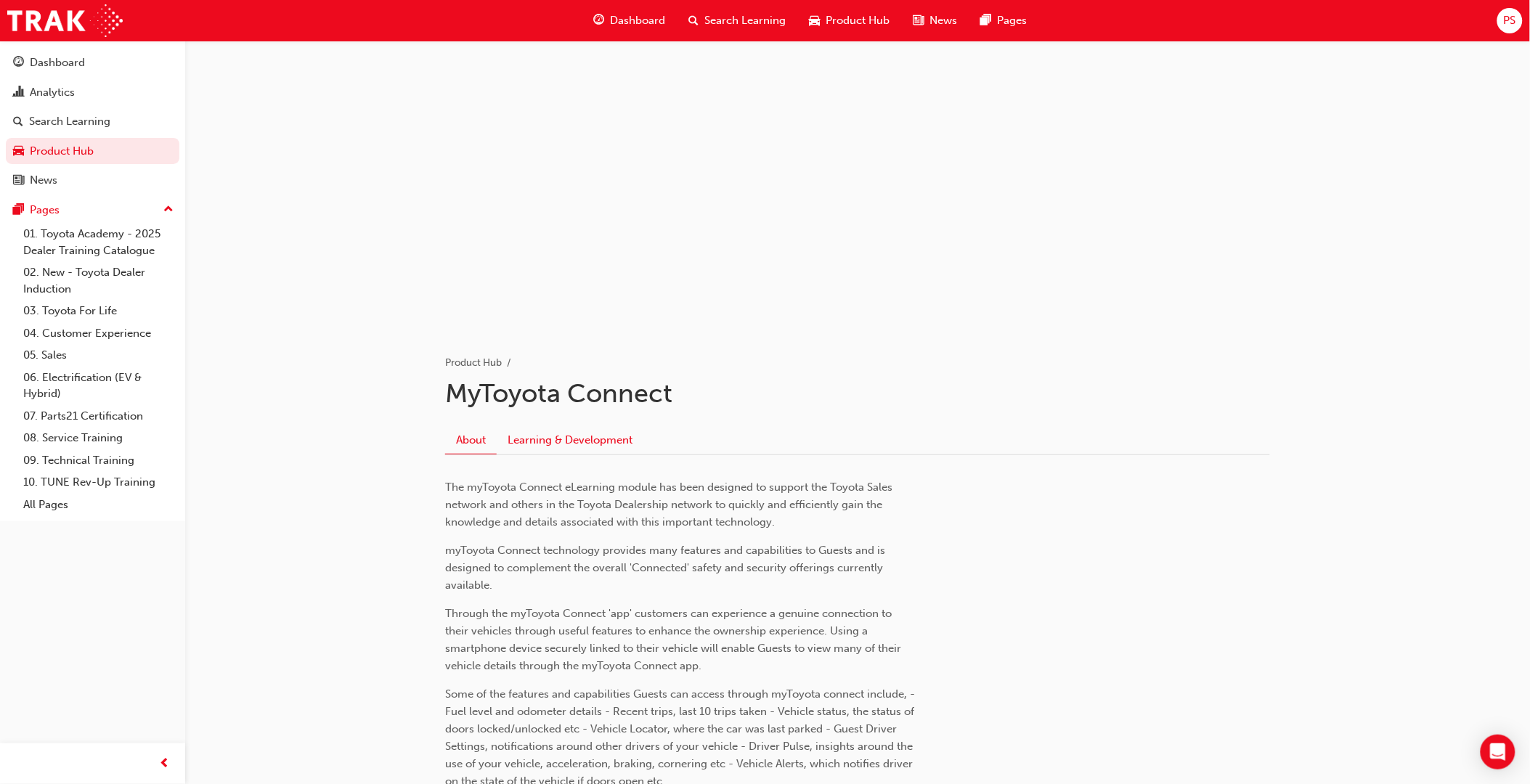
click at [587, 444] on link "Learning & Development" at bounding box center [570, 440] width 147 height 28
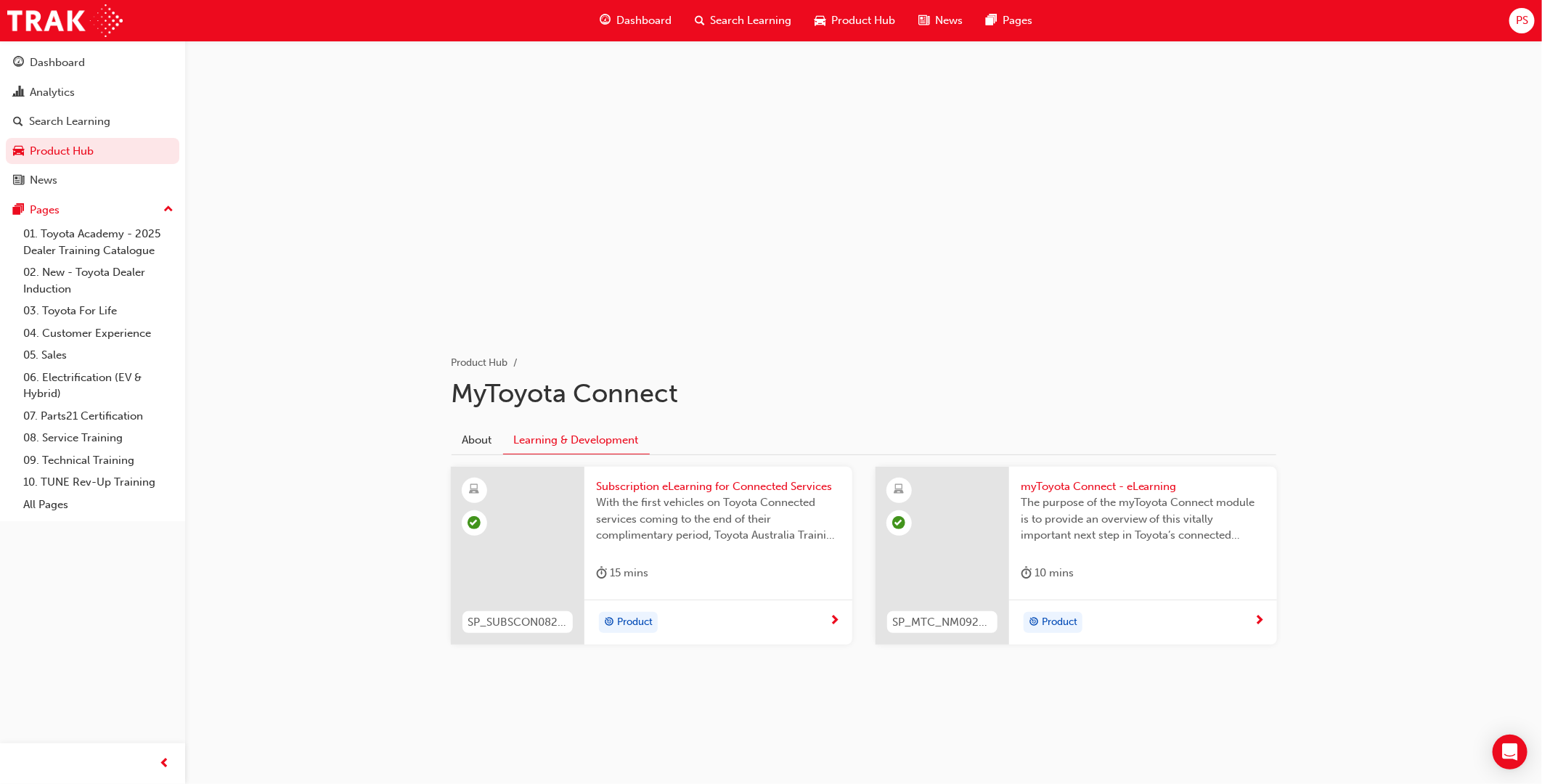
click at [833, 12] on span "Product Hub" at bounding box center [864, 20] width 64 height 16
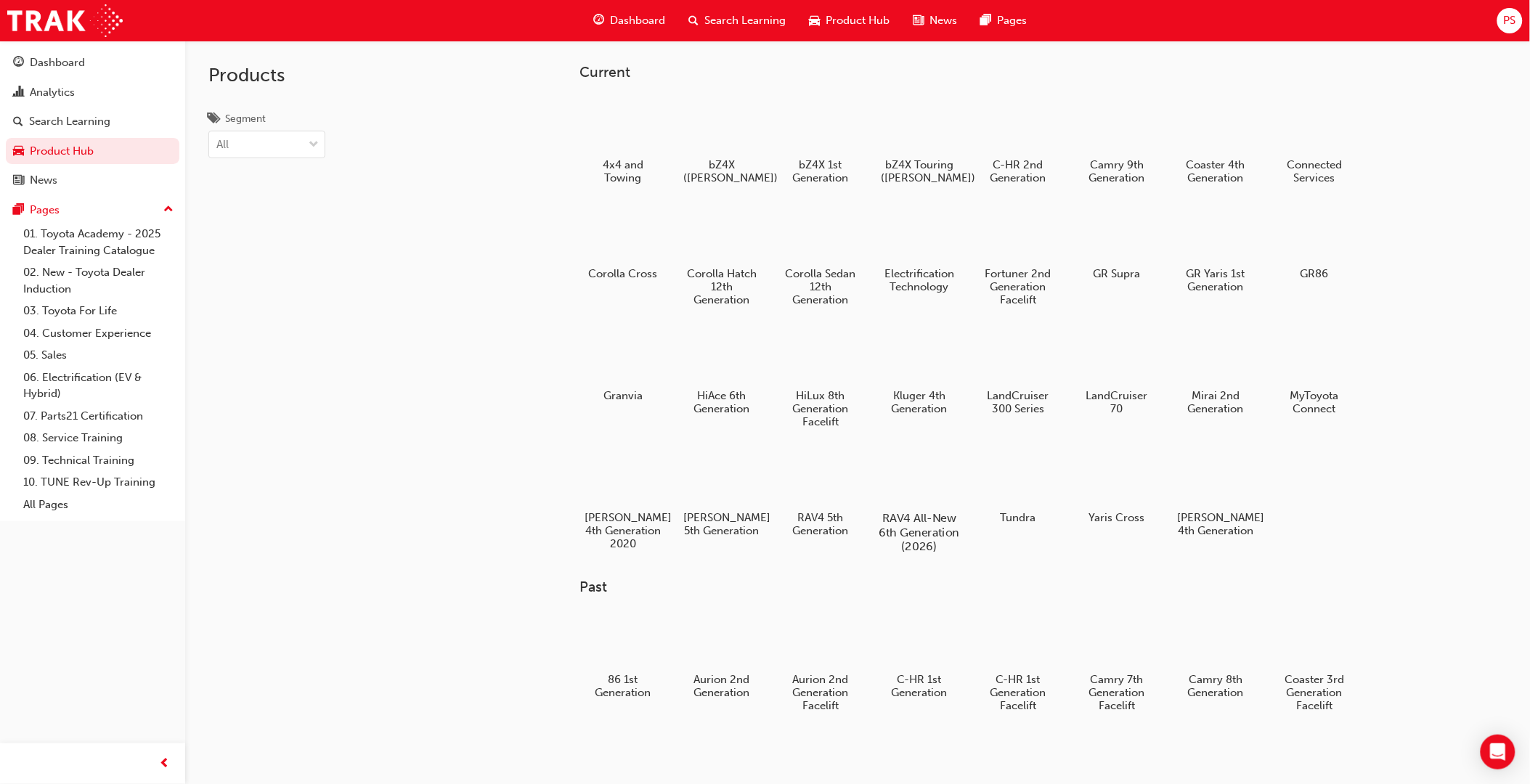
click at [924, 491] on div at bounding box center [919, 476] width 80 height 58
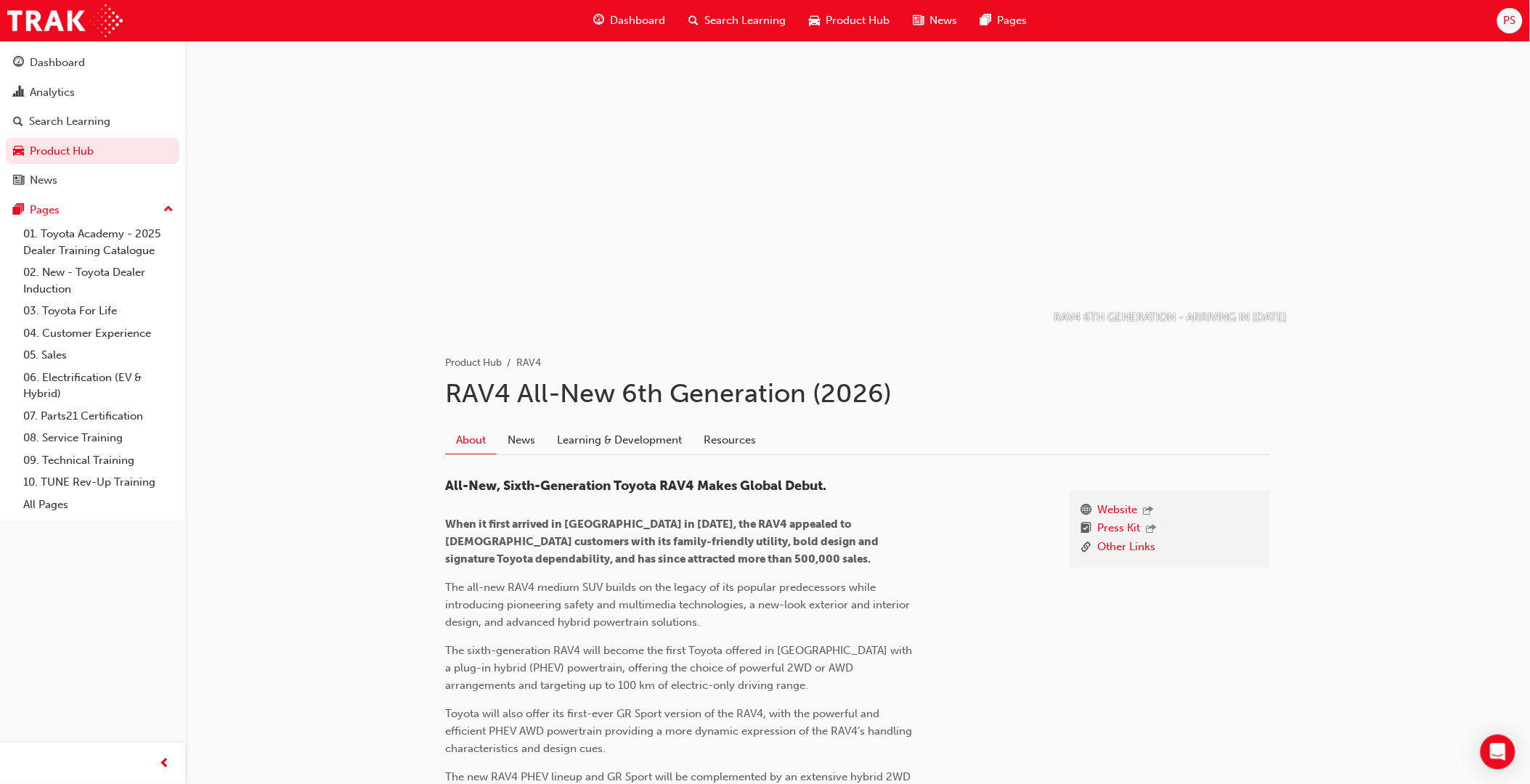
scroll to position [80, 0]
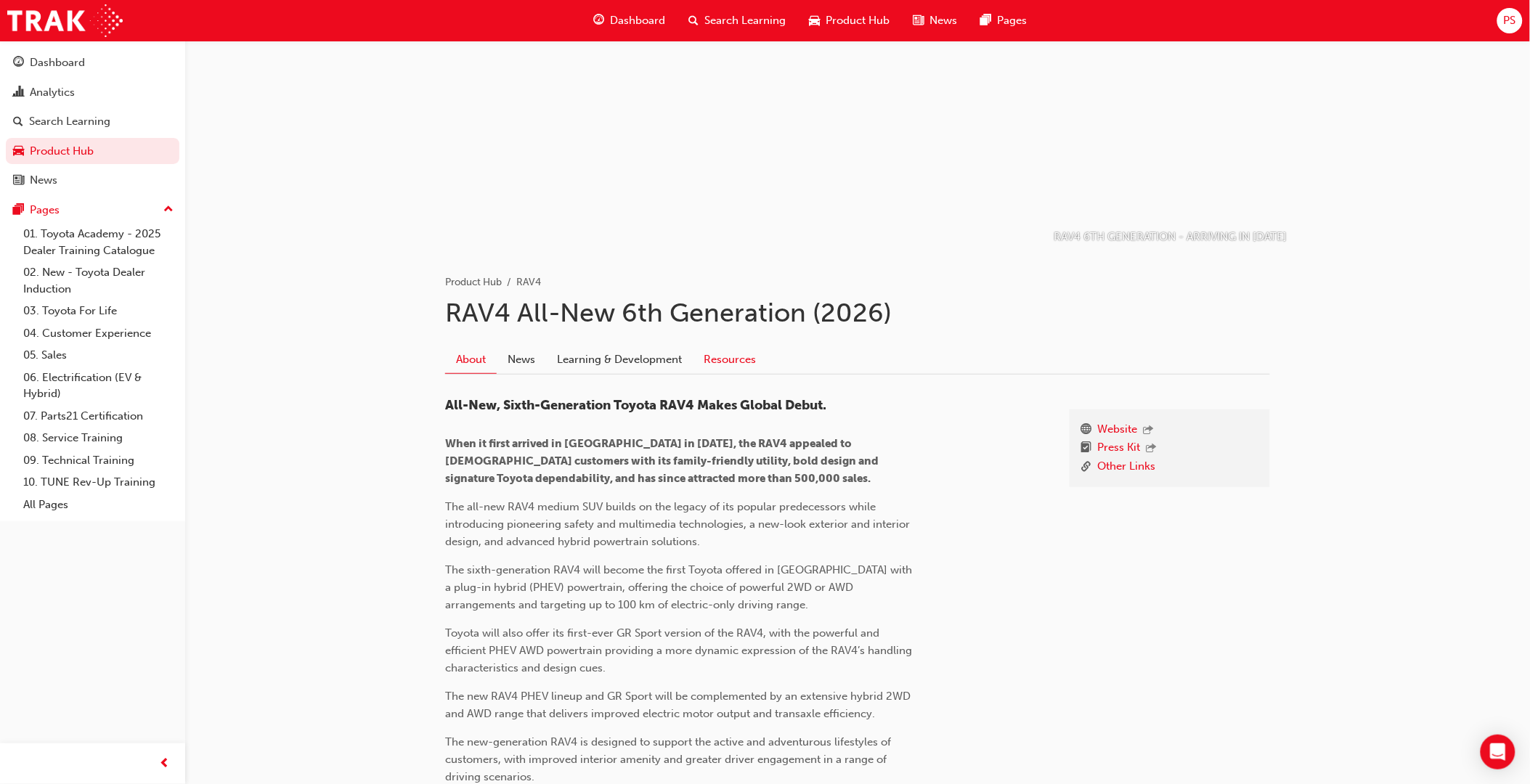
click at [729, 356] on link "Resources" at bounding box center [729, 359] width 74 height 28
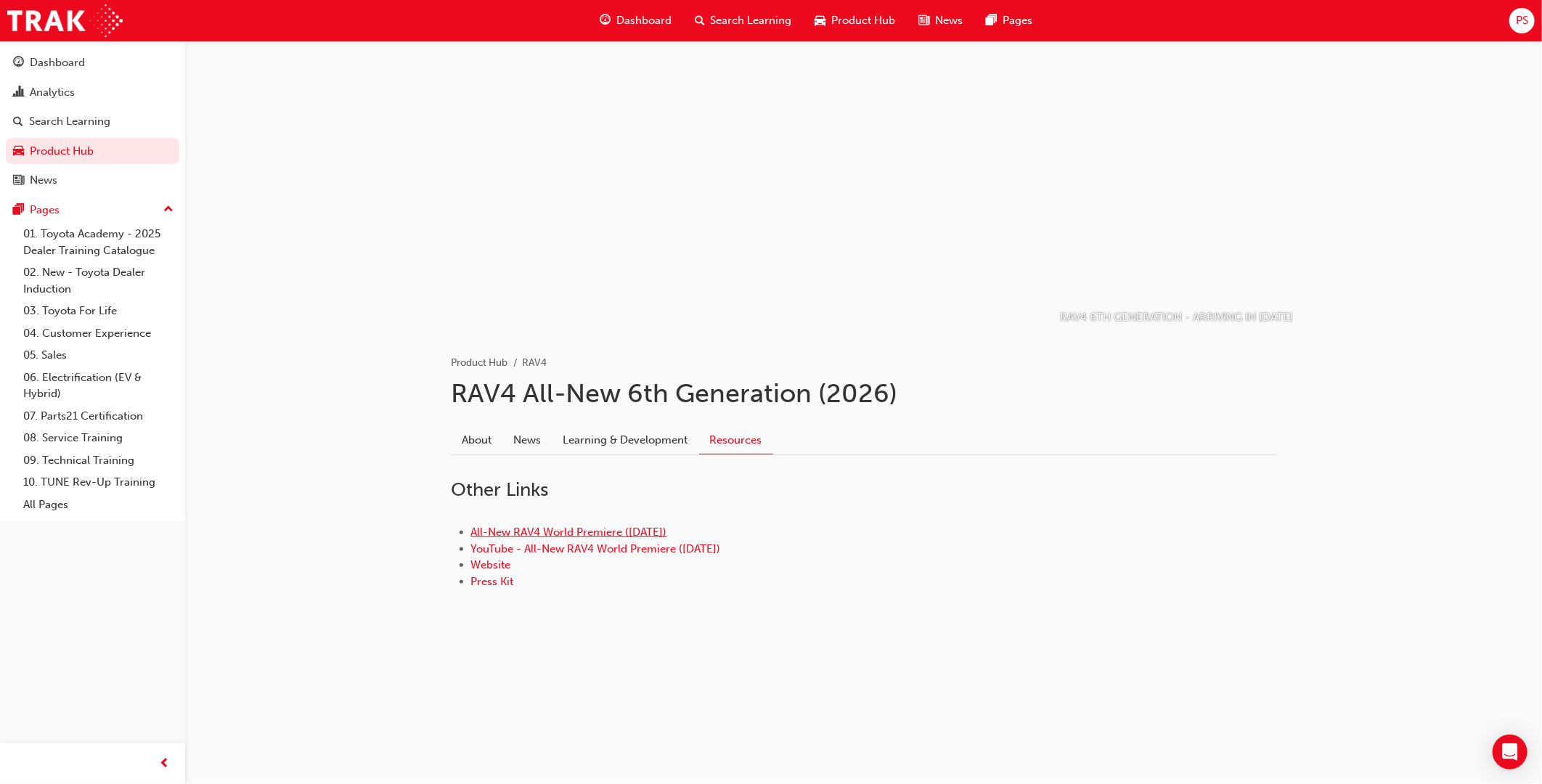
click at [565, 535] on link "All-New RAV4 World Premiere (21.05.25)" at bounding box center [570, 532] width 196 height 13
